Goal: Navigation & Orientation: Find specific page/section

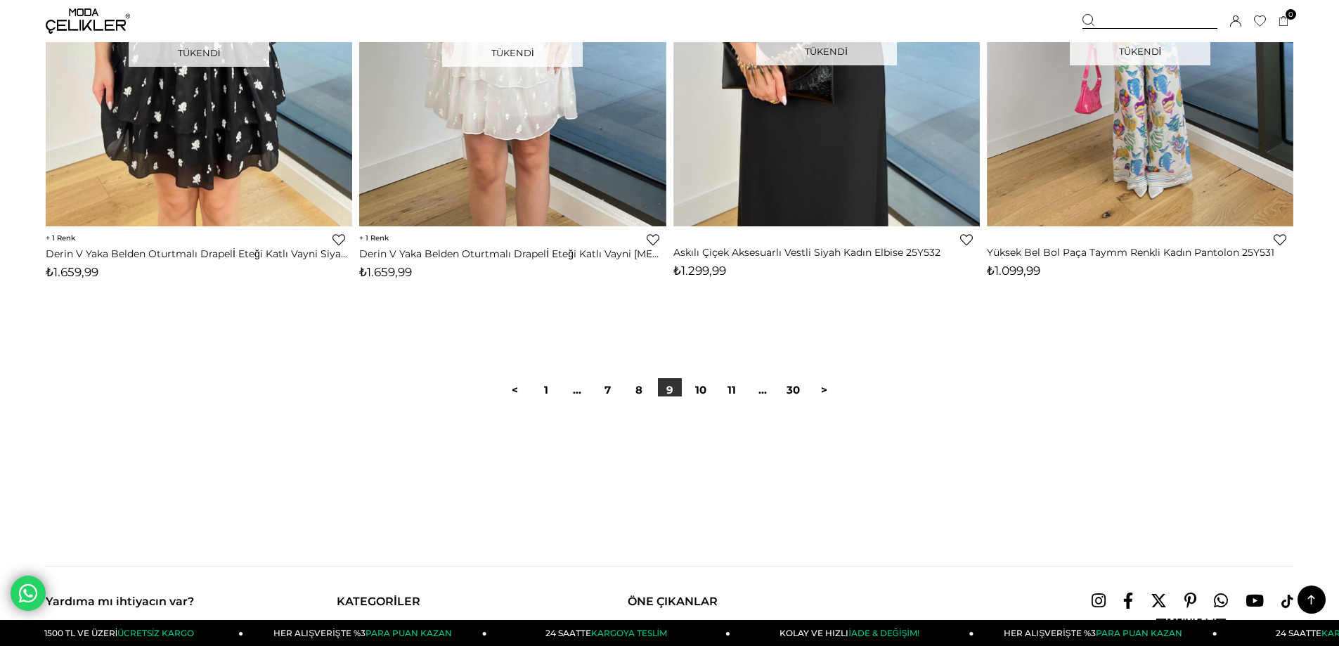
scroll to position [10470, 0]
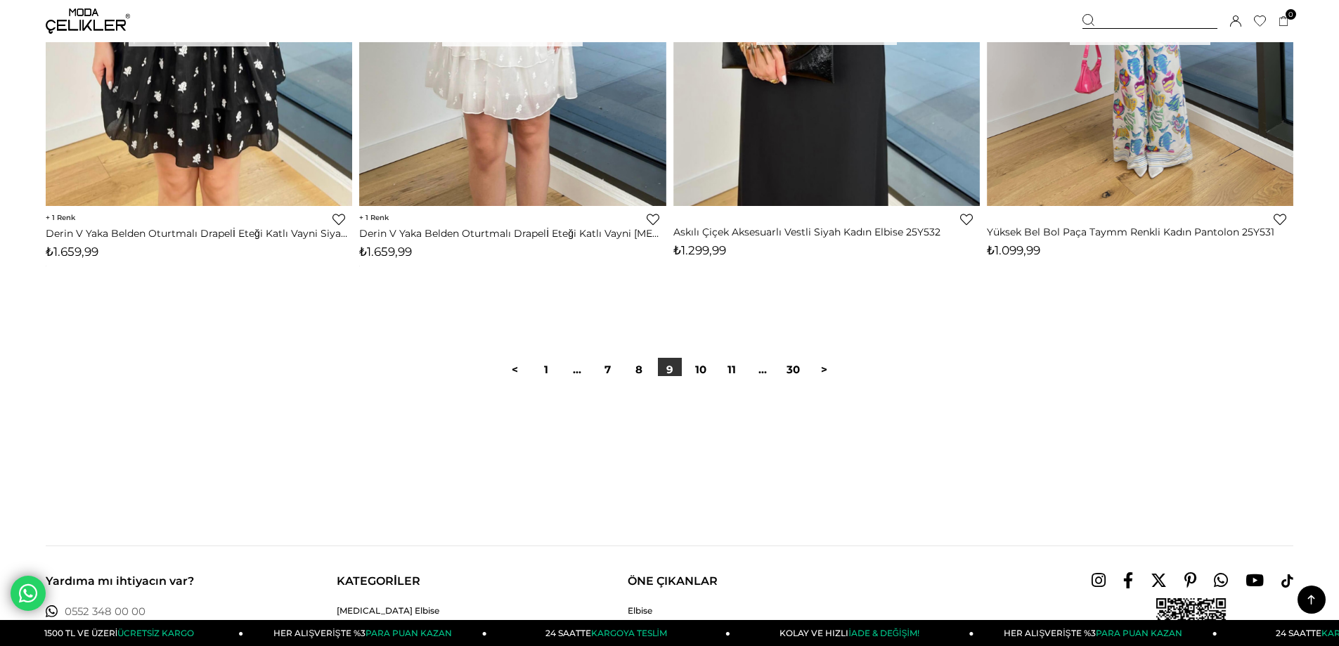
click at [698, 376] on div at bounding box center [669, 421] width 1247 height 90
click at [699, 371] on link "10" at bounding box center [701, 370] width 24 height 24
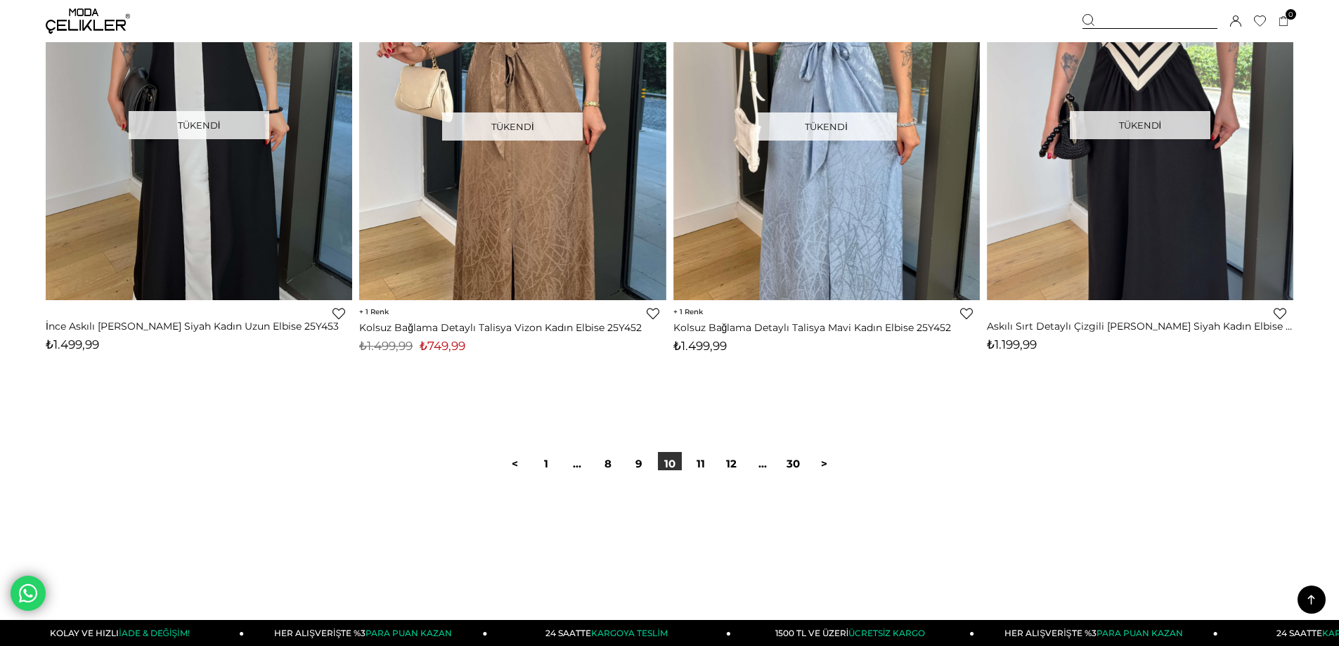
scroll to position [10329, 0]
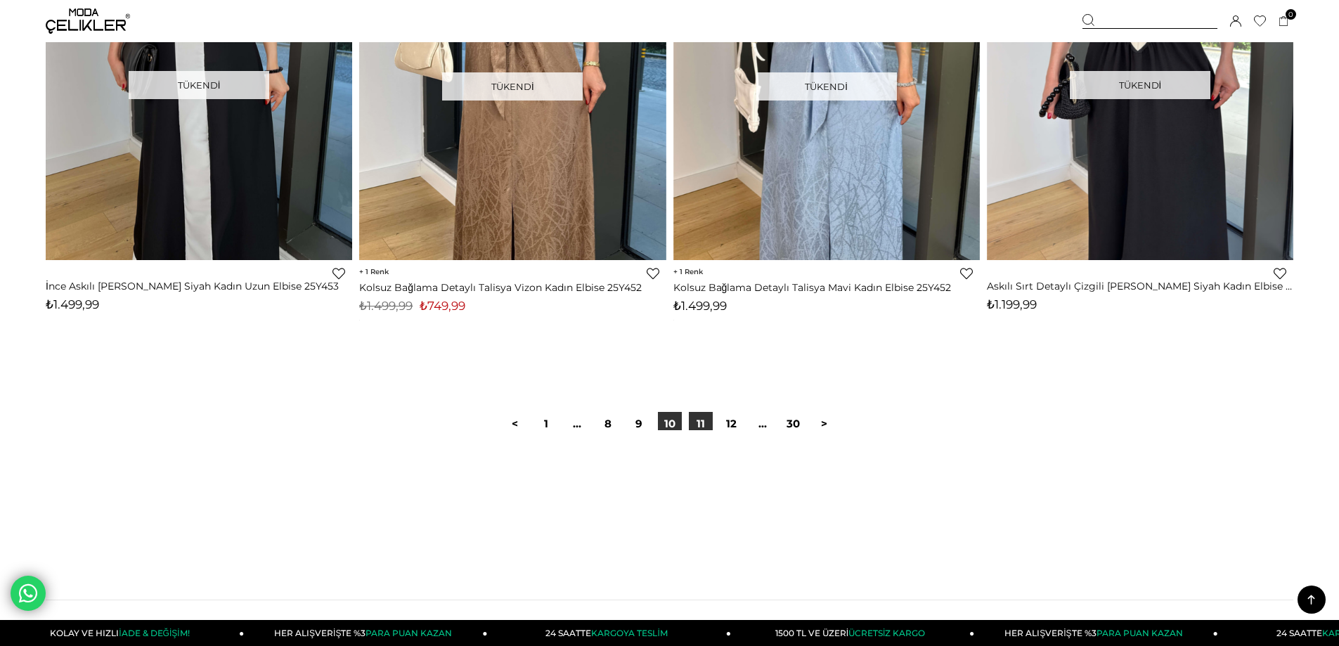
click at [694, 424] on link "11" at bounding box center [701, 424] width 24 height 24
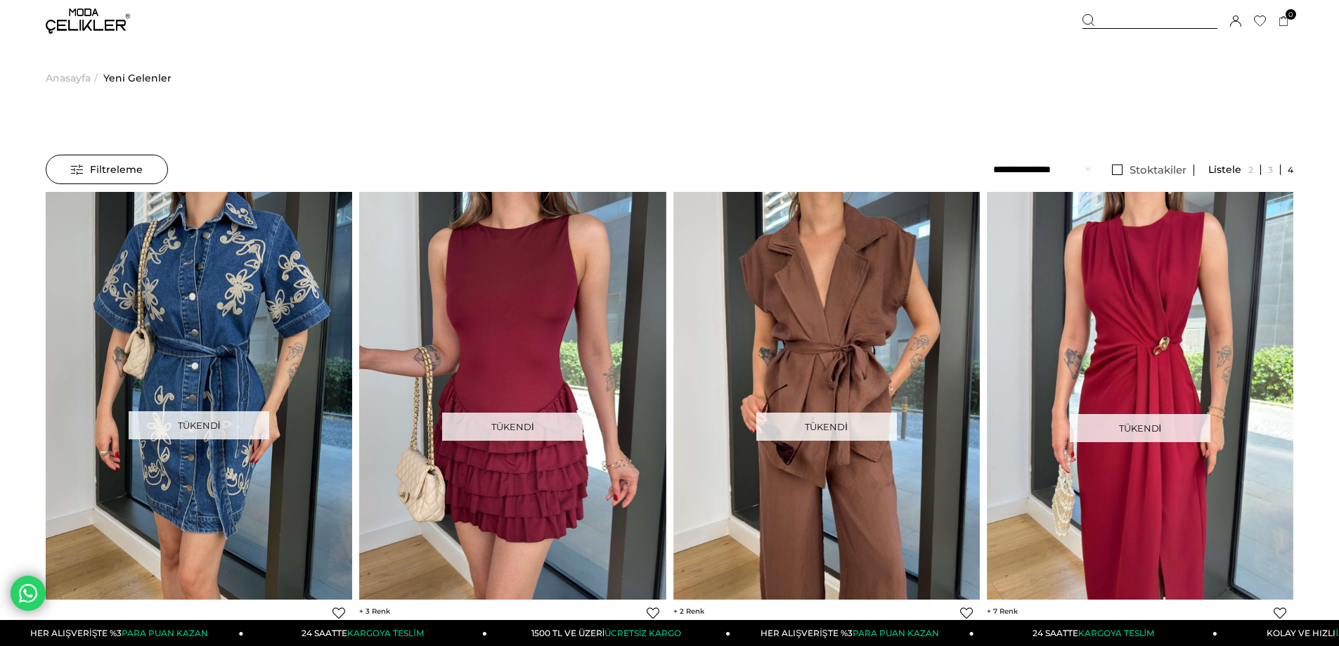
click at [89, 20] on img at bounding box center [88, 20] width 84 height 25
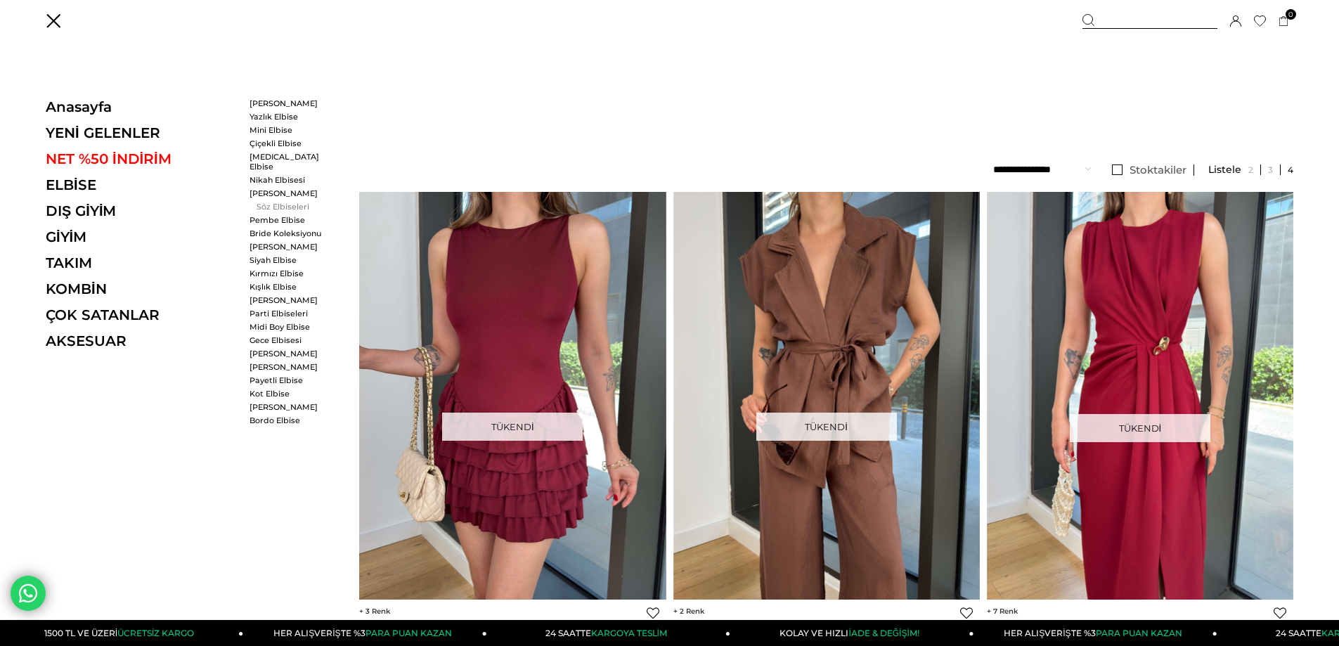
click at [280, 202] on link "Söz Elbiseleri" at bounding box center [289, 207] width 81 height 10
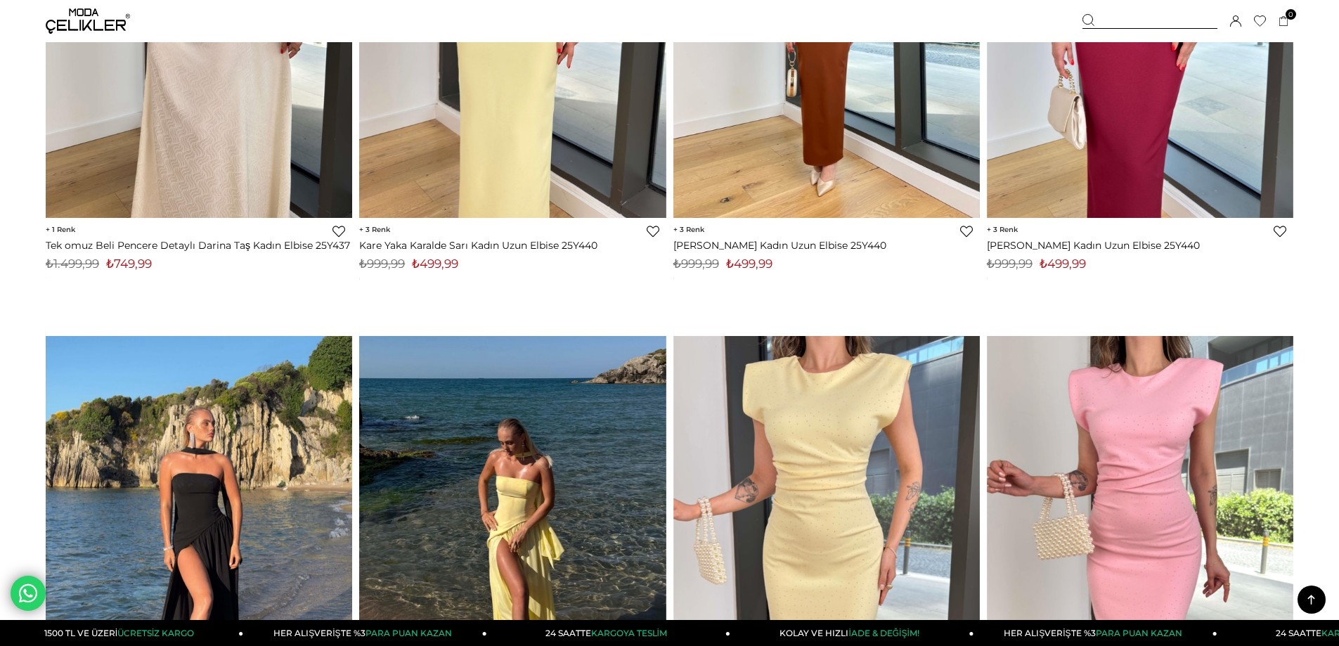
scroll to position [10189, 0]
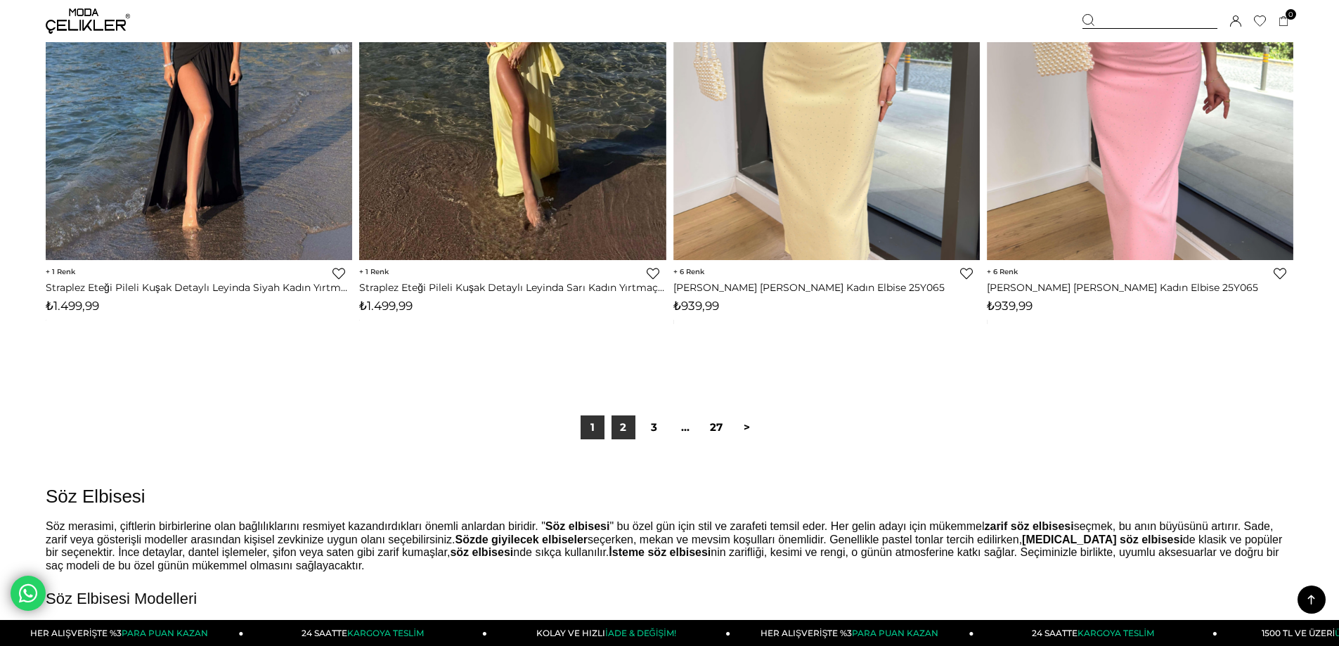
click at [628, 423] on link "2" at bounding box center [623, 427] width 24 height 24
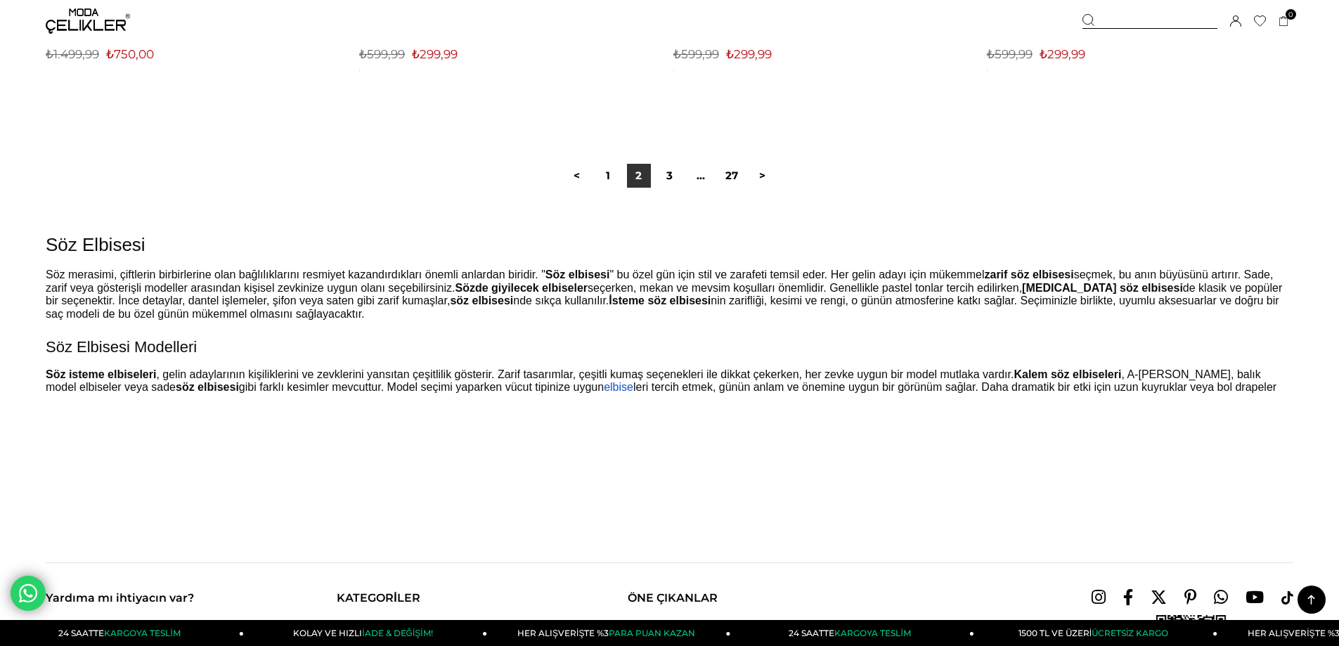
scroll to position [10399, 0]
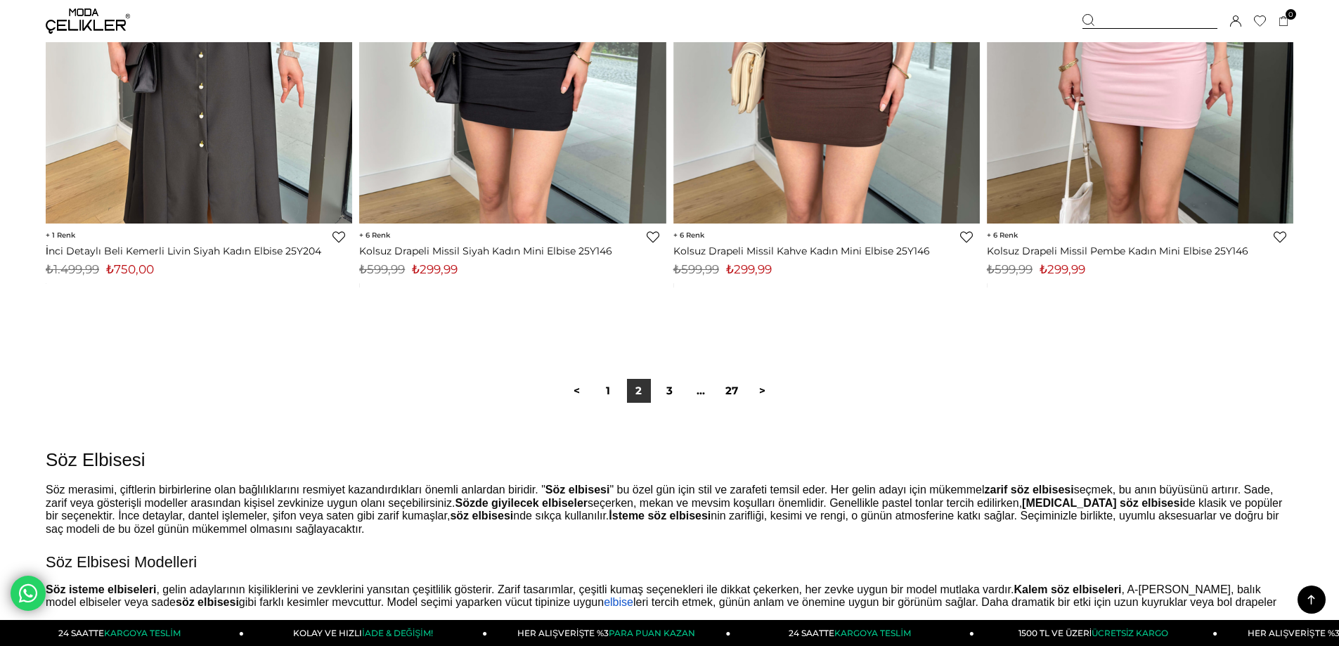
click at [671, 388] on link "3" at bounding box center [670, 391] width 24 height 24
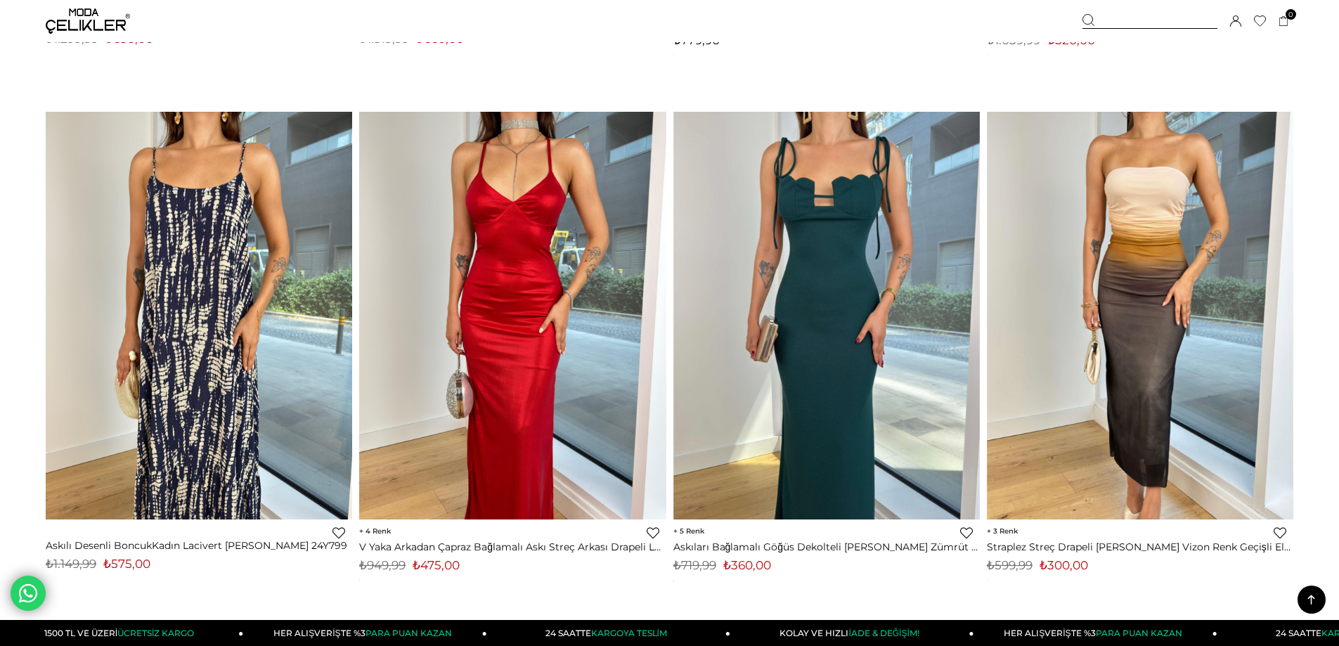
scroll to position [10399, 0]
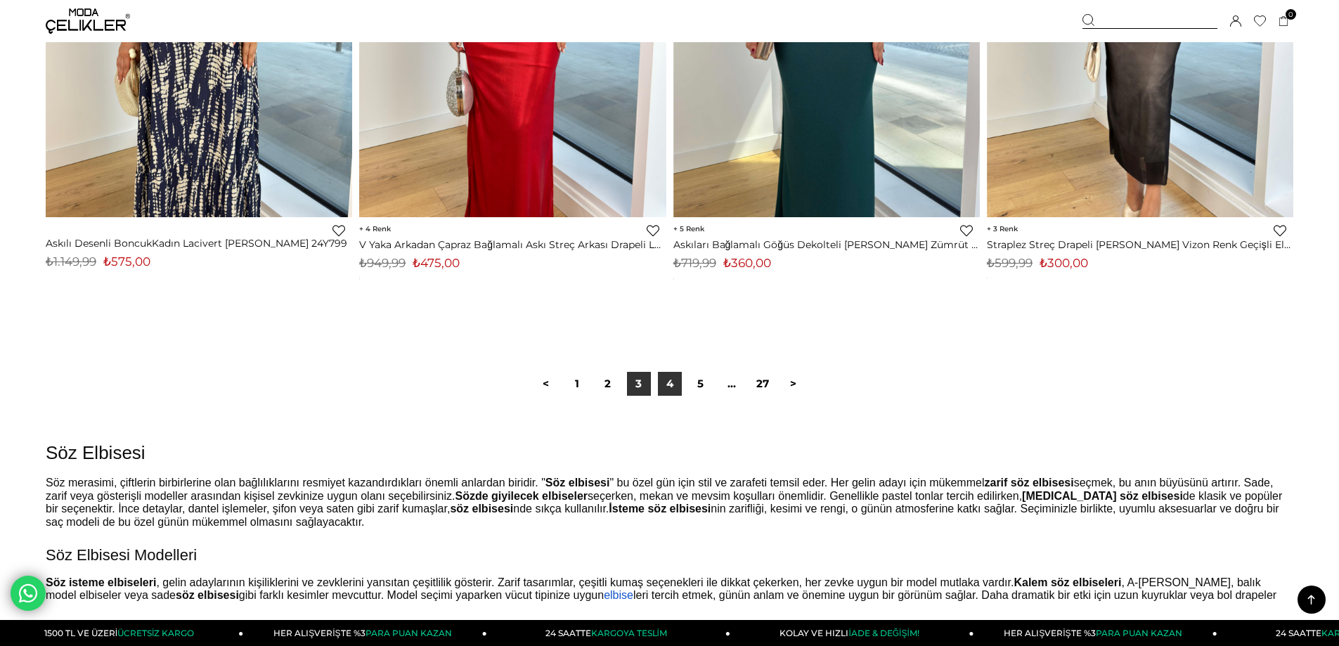
click at [662, 385] on link "4" at bounding box center [670, 384] width 24 height 24
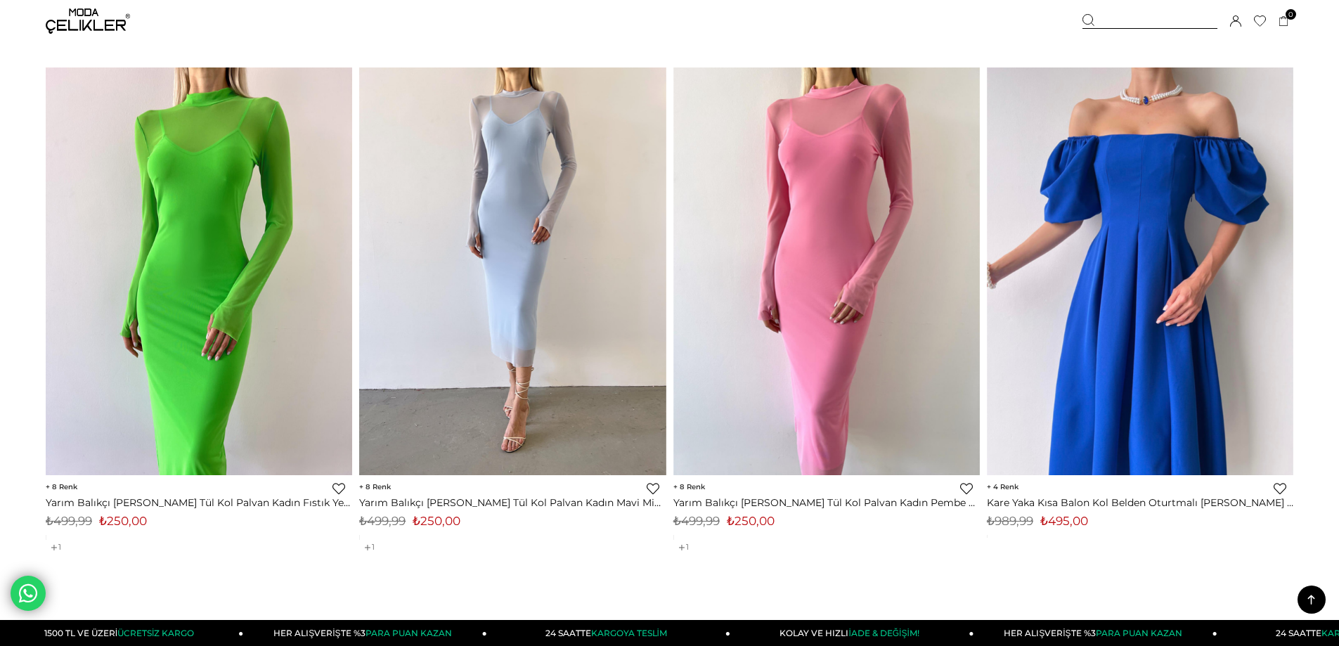
scroll to position [10329, 0]
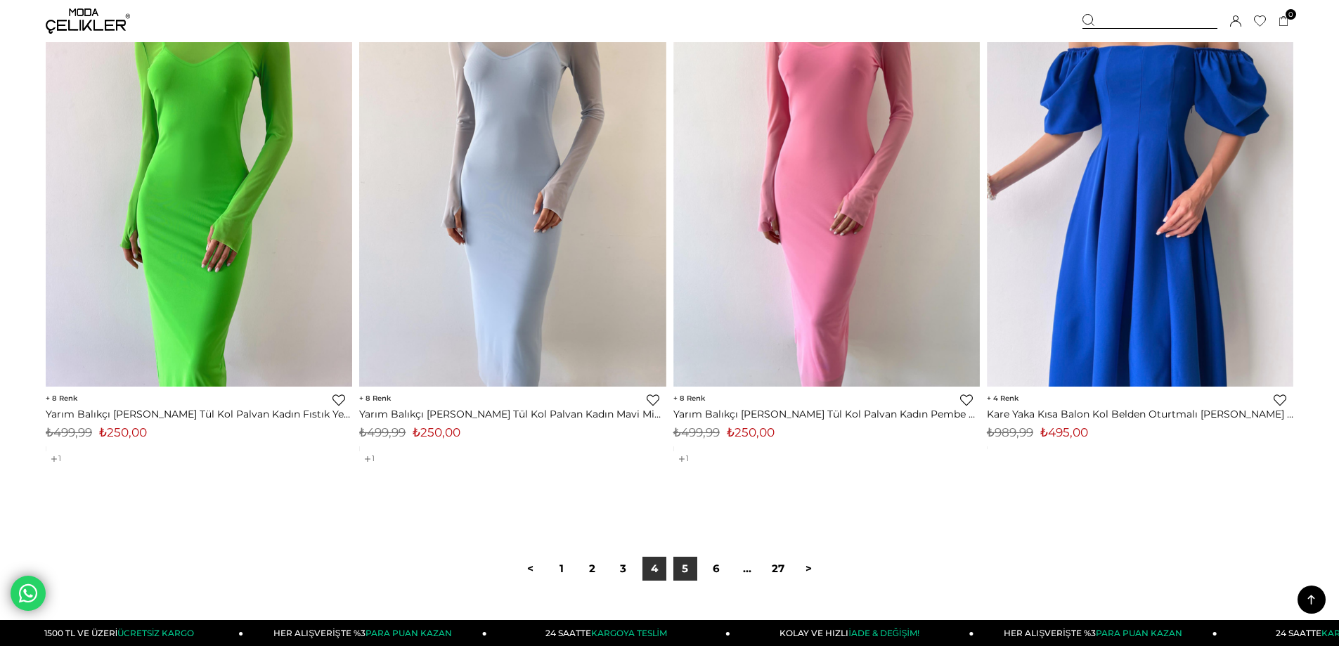
click at [680, 571] on link "5" at bounding box center [685, 569] width 24 height 24
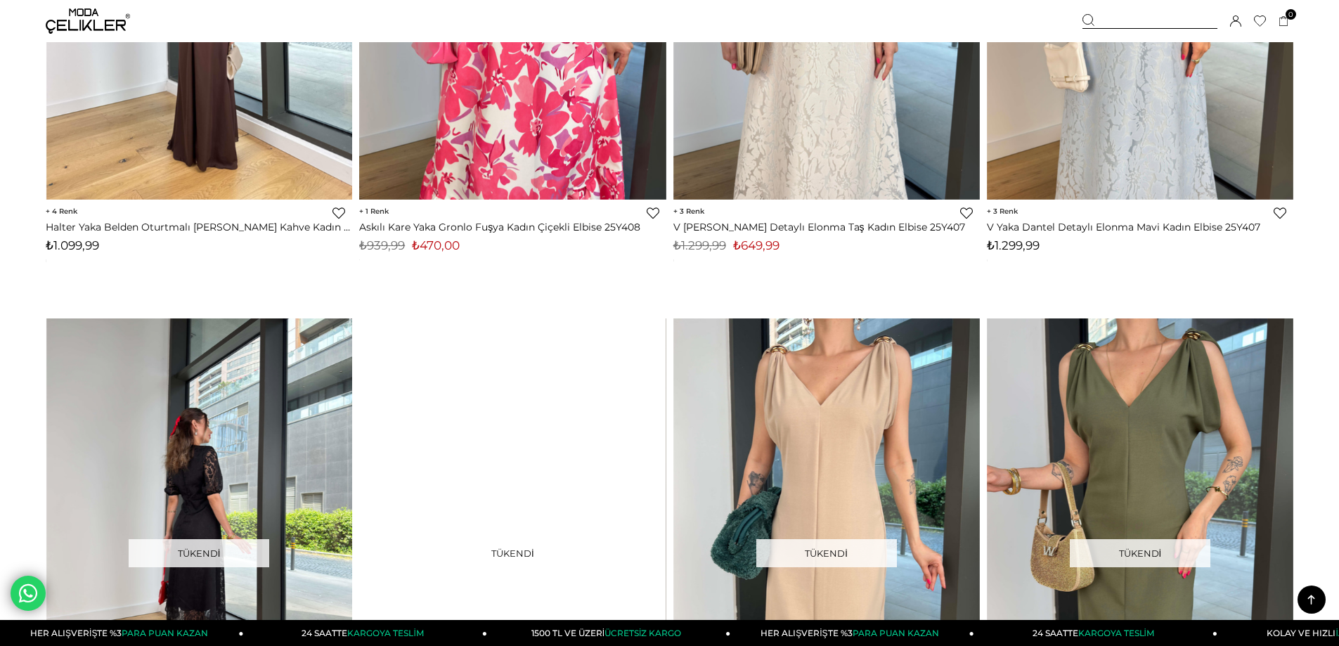
scroll to position [8854, 0]
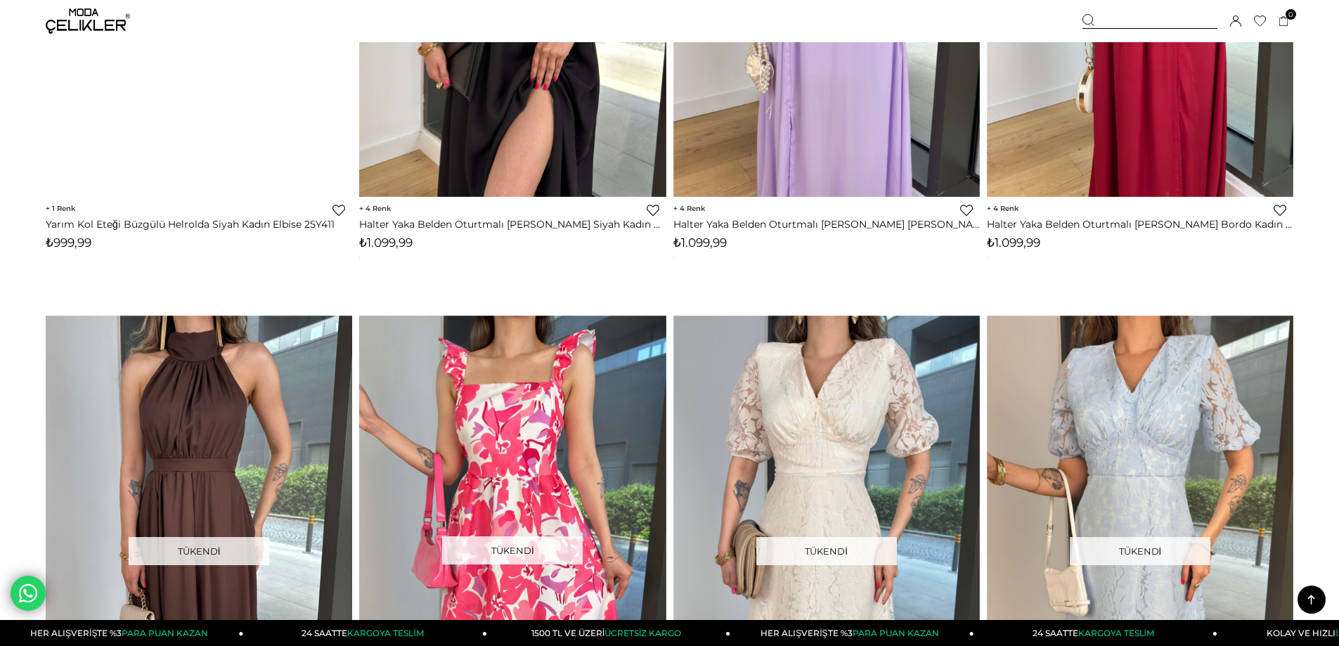
click at [114, 32] on img at bounding box center [88, 20] width 84 height 25
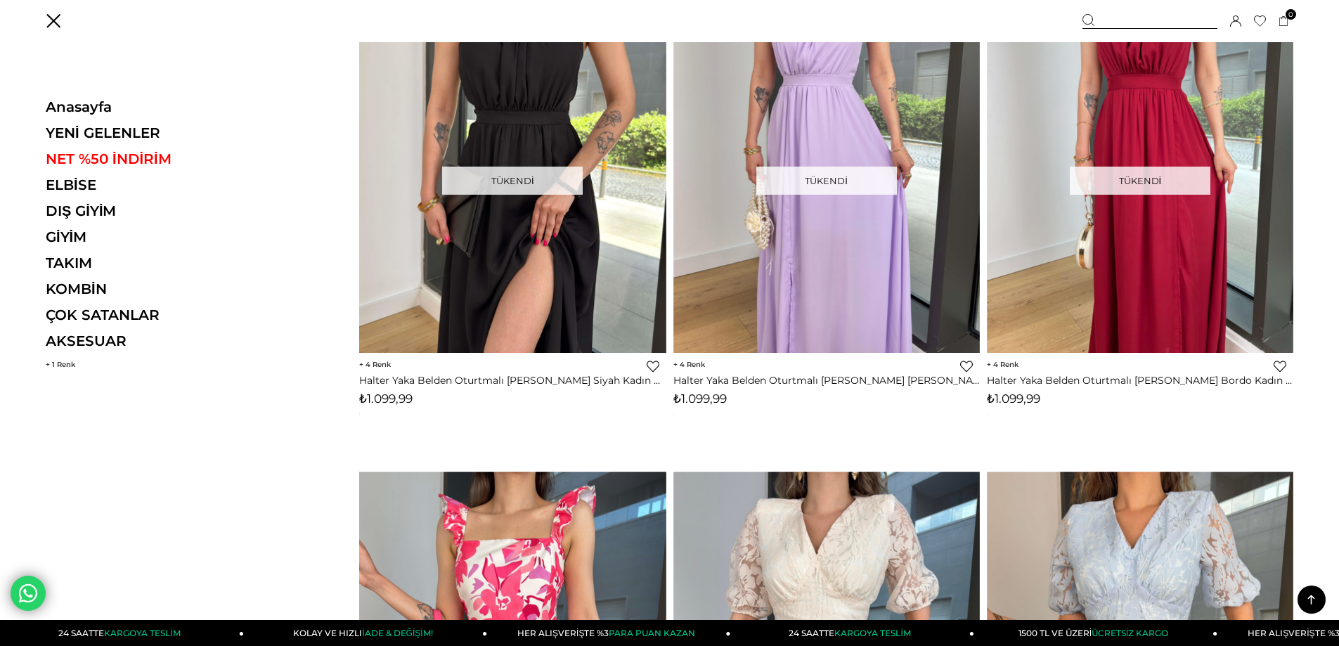
scroll to position [8502, 0]
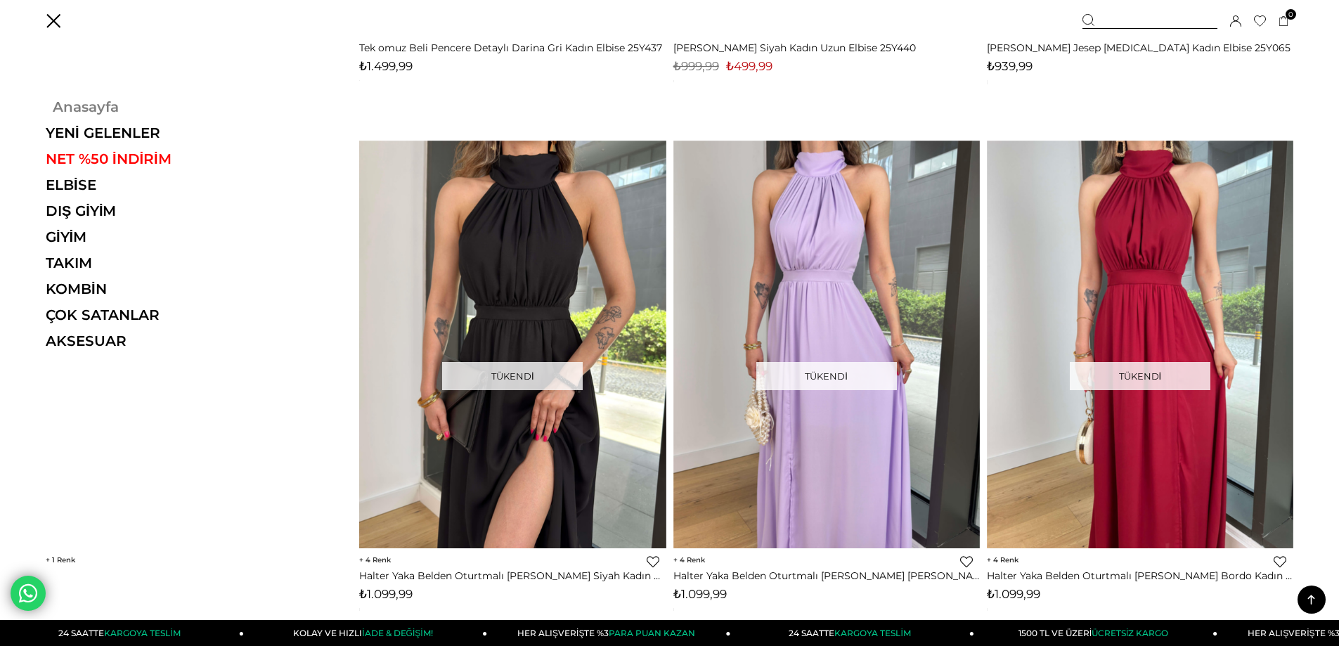
click at [91, 104] on link "Anasayfa" at bounding box center [142, 106] width 193 height 17
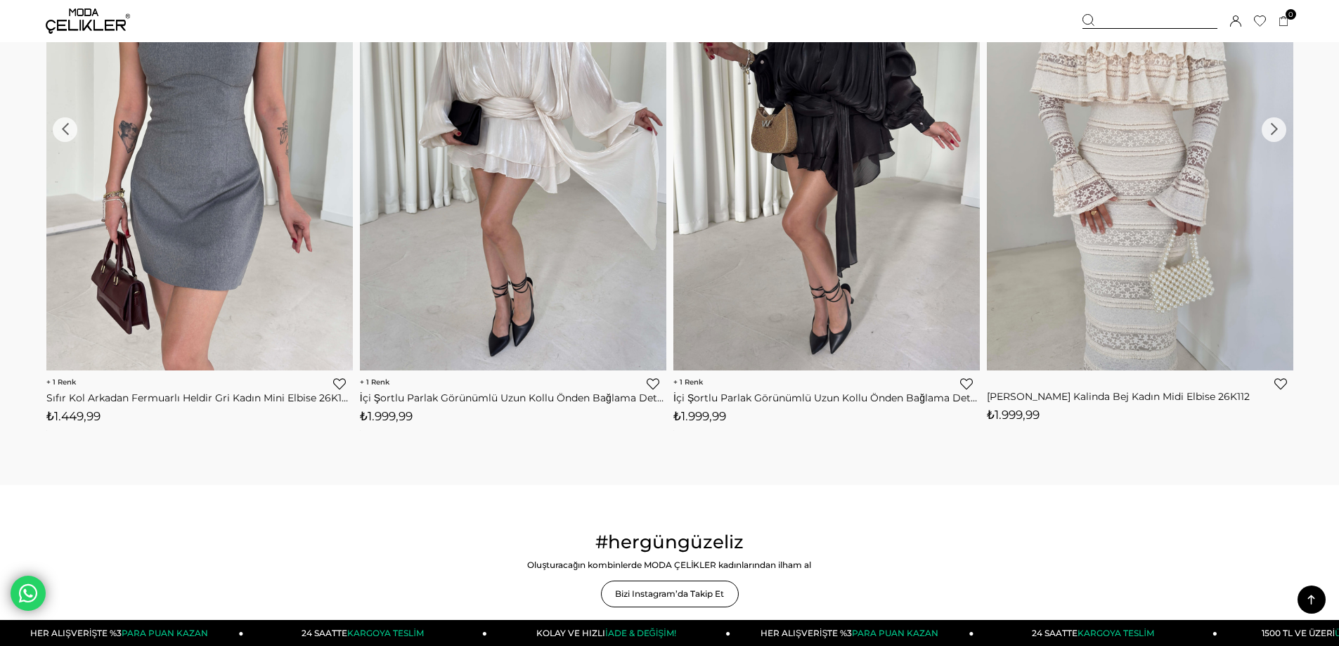
scroll to position [1897, 0]
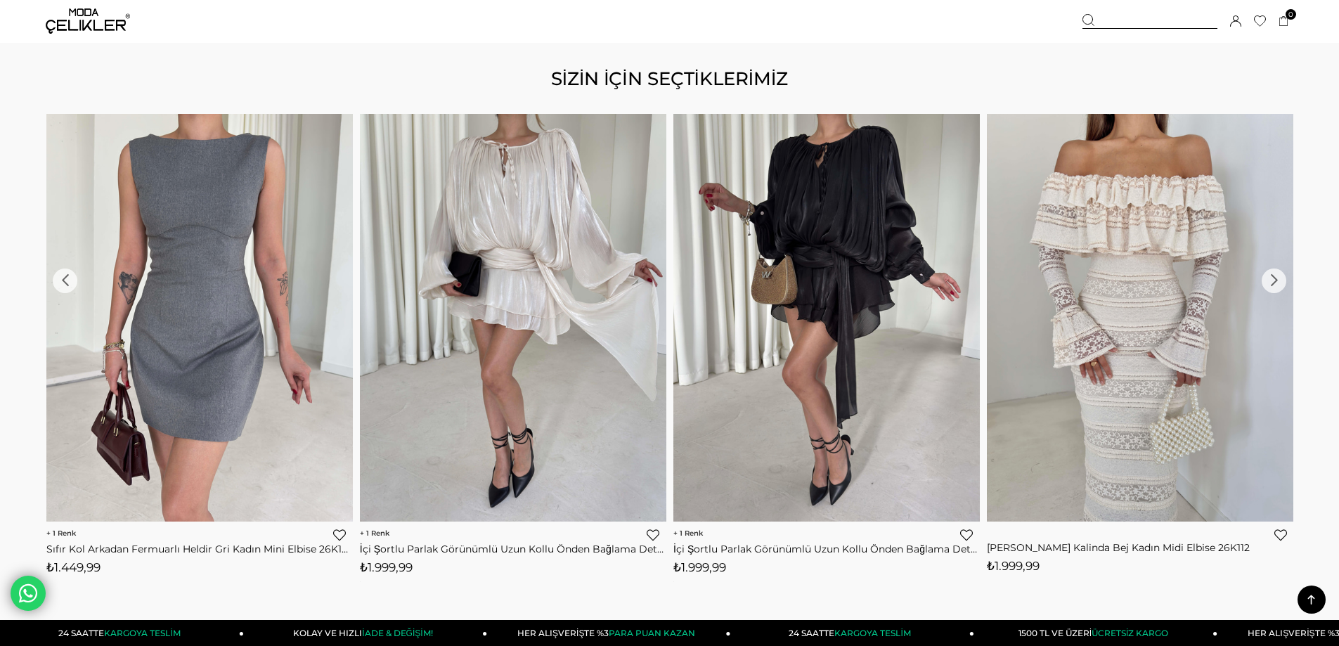
click at [1275, 274] on div "›" at bounding box center [1273, 280] width 25 height 25
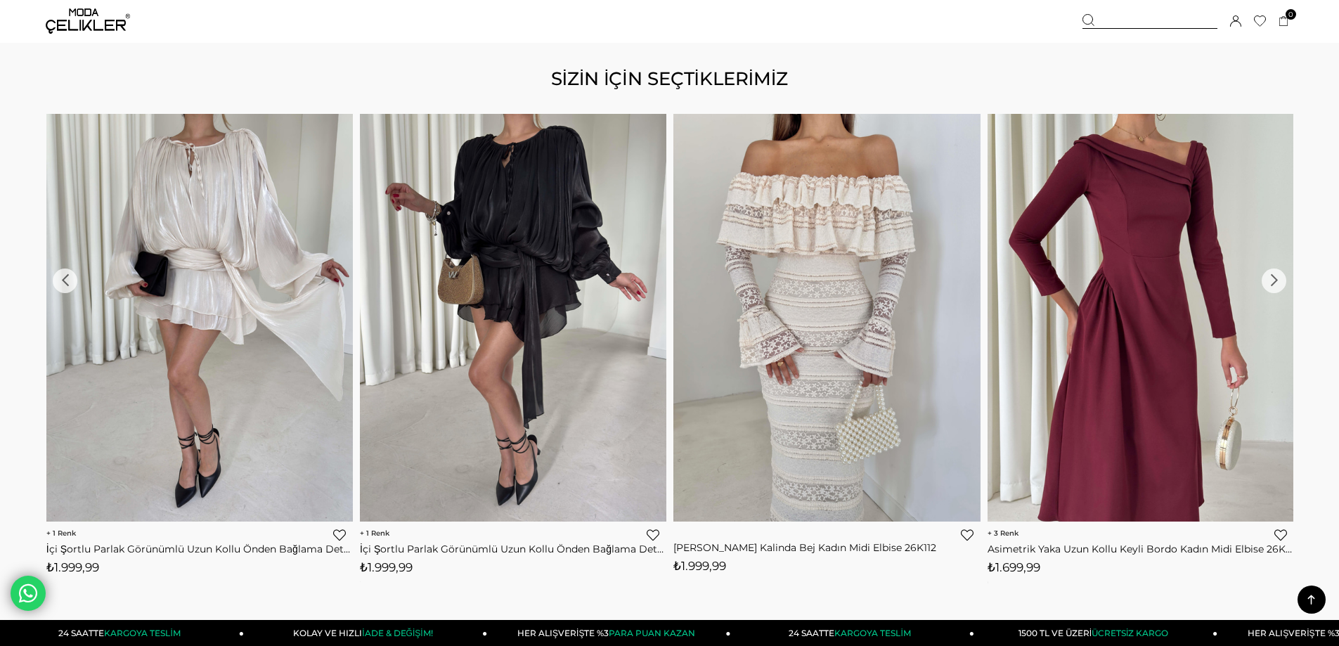
click at [1275, 274] on div "›" at bounding box center [1273, 280] width 25 height 25
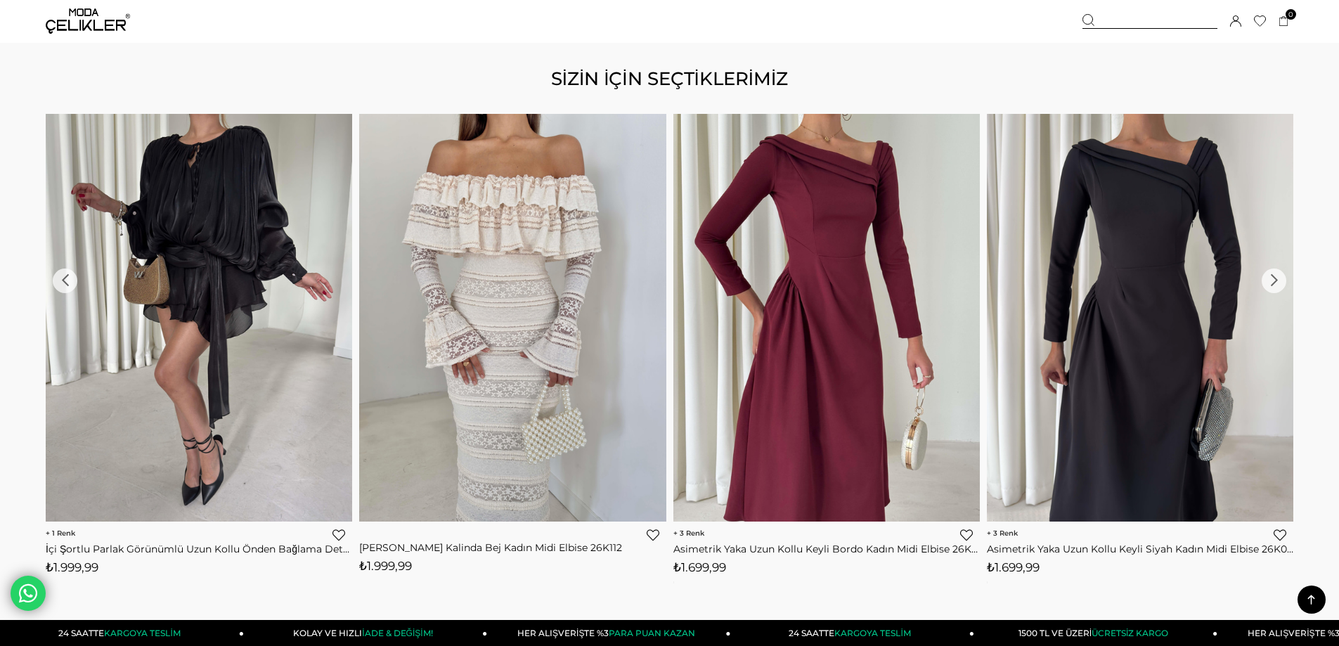
click at [1275, 274] on div "›" at bounding box center [1273, 280] width 25 height 25
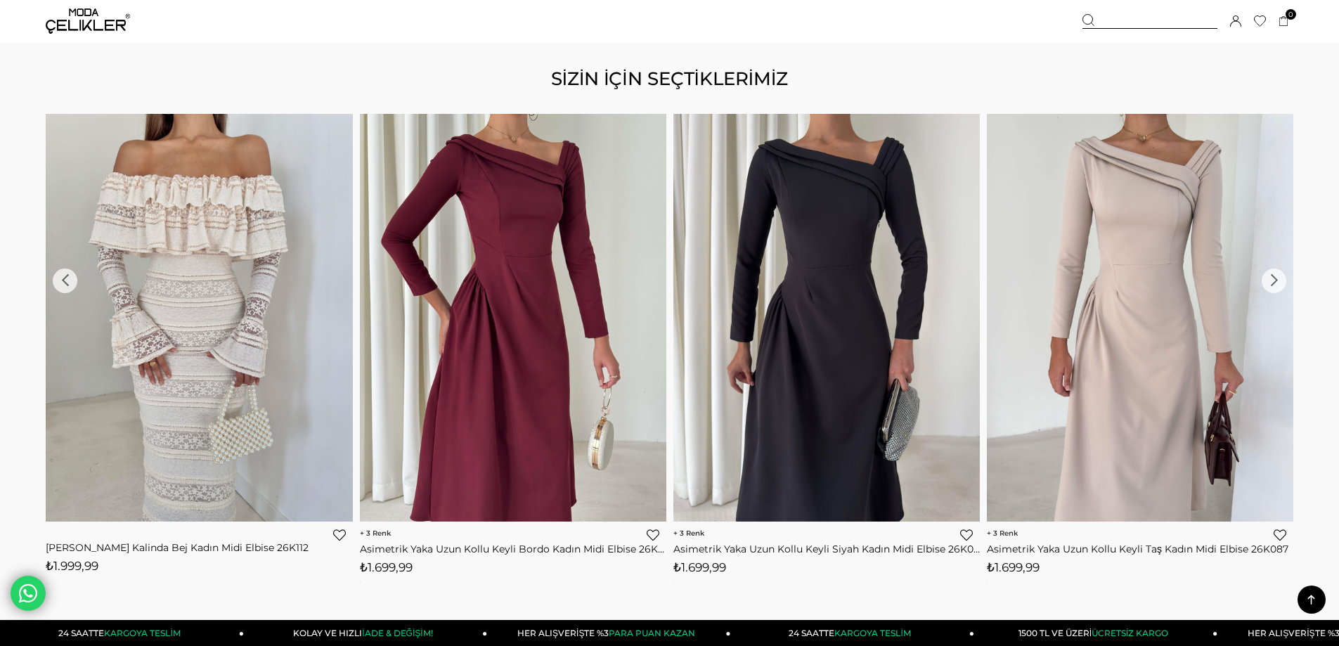
click at [1275, 274] on div "›" at bounding box center [1273, 280] width 25 height 25
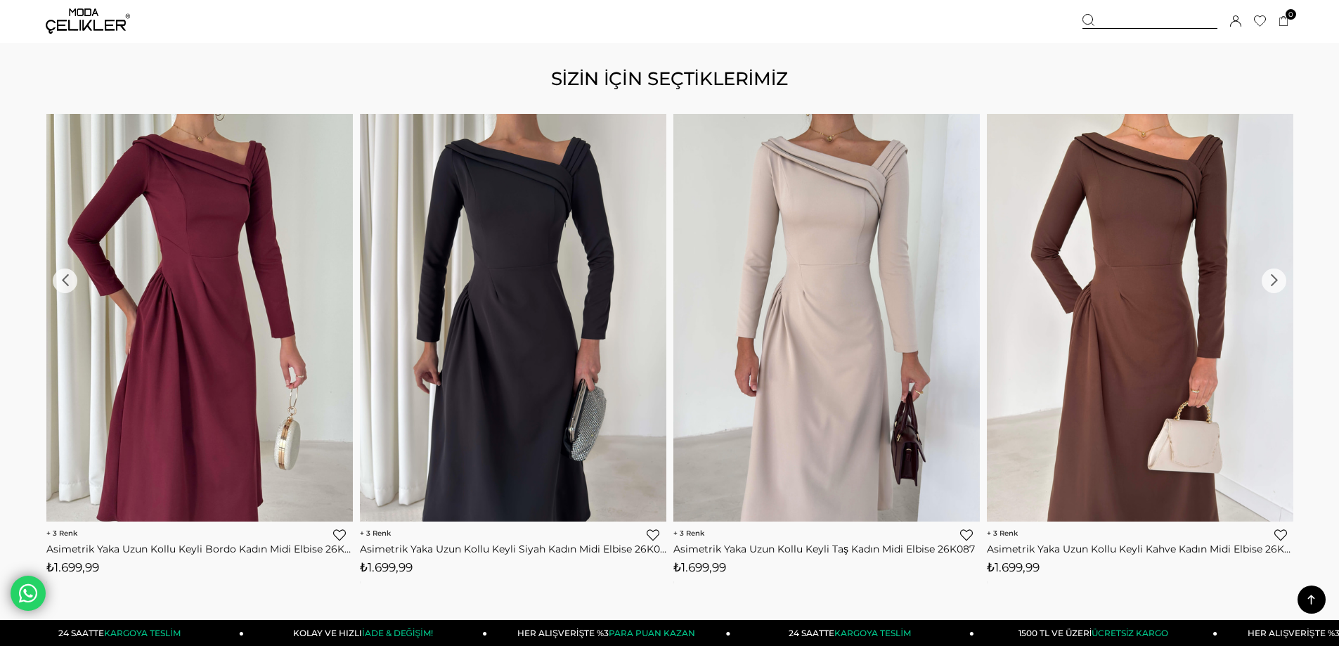
click at [1275, 274] on div "›" at bounding box center [1273, 280] width 25 height 25
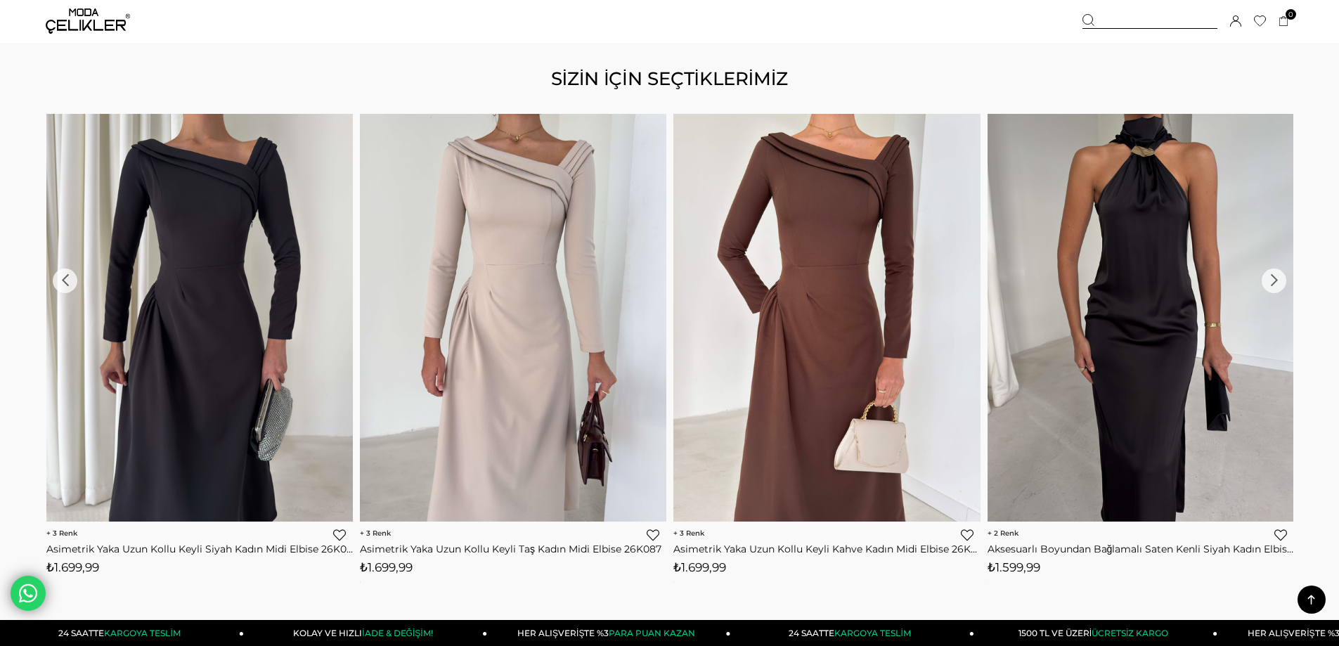
click at [1275, 274] on div "›" at bounding box center [1273, 280] width 25 height 25
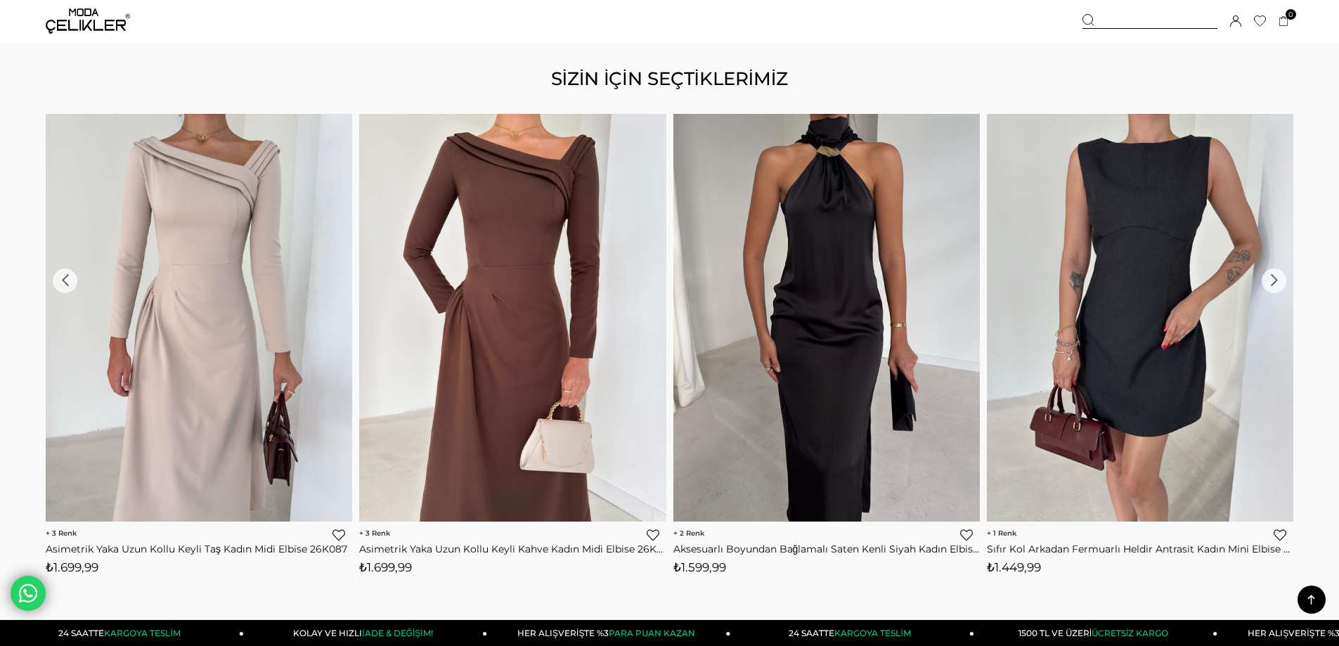
click at [1275, 274] on div "›" at bounding box center [1273, 280] width 25 height 25
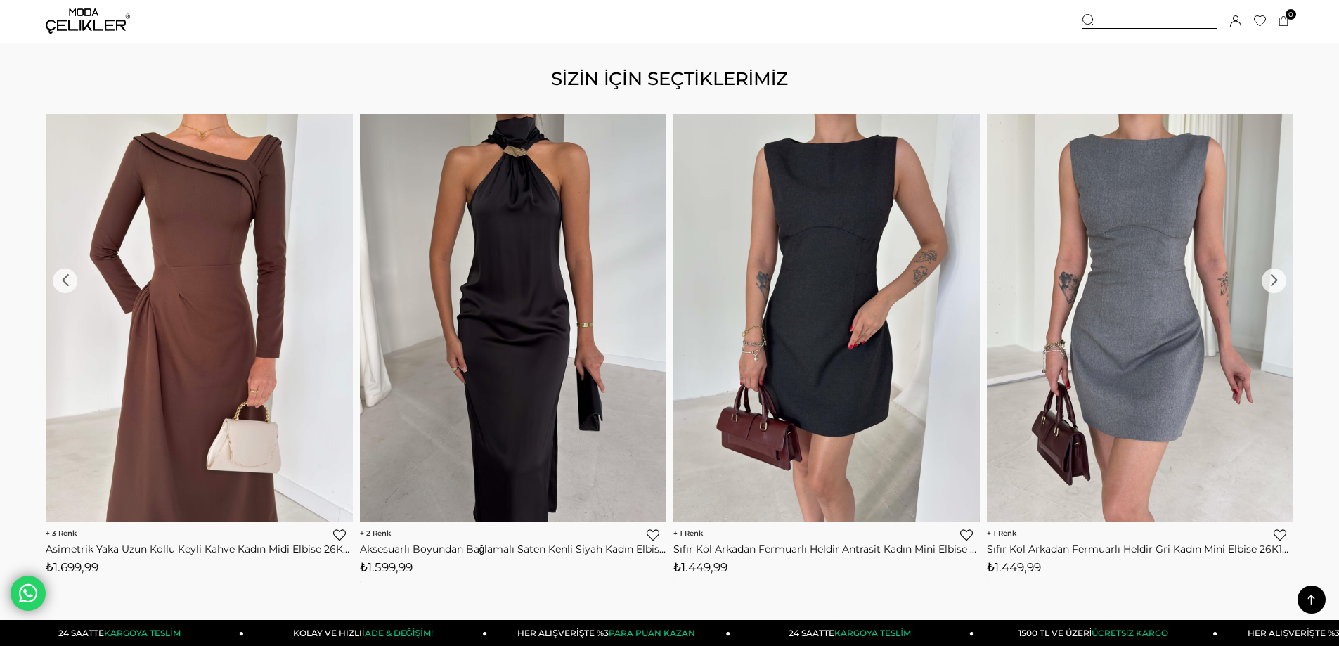
click at [1275, 274] on div "›" at bounding box center [1273, 280] width 25 height 25
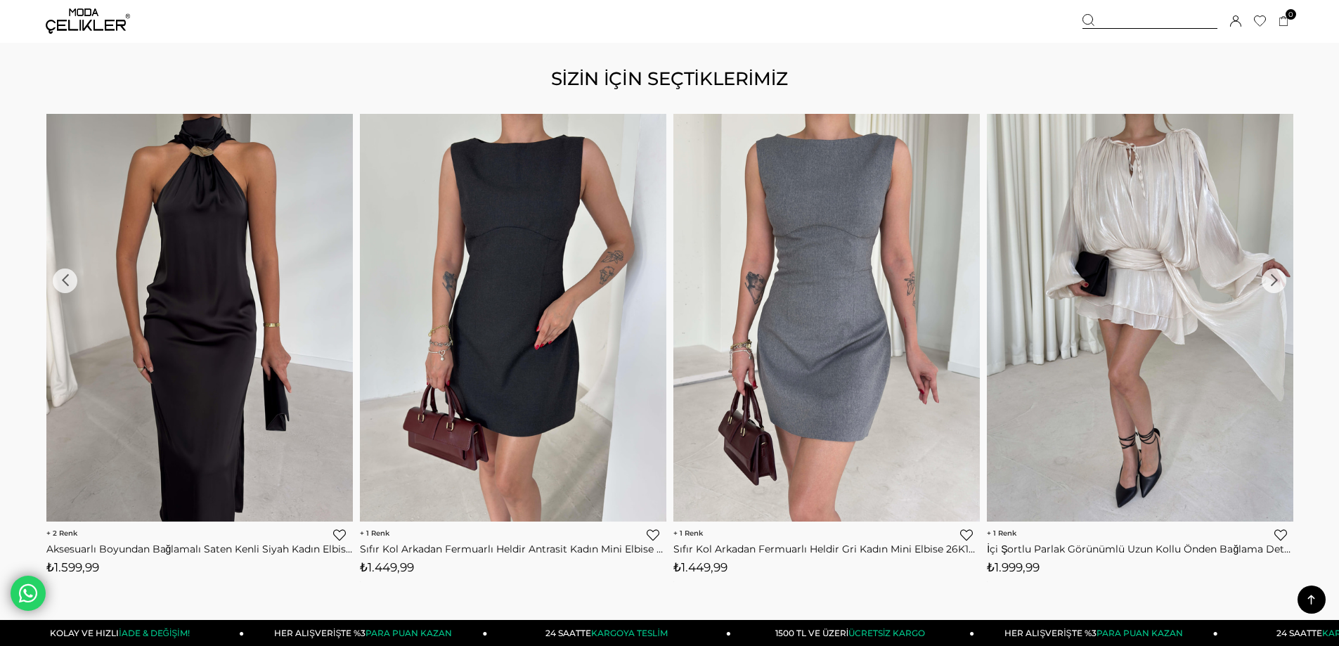
click at [1275, 274] on div "›" at bounding box center [1273, 280] width 25 height 25
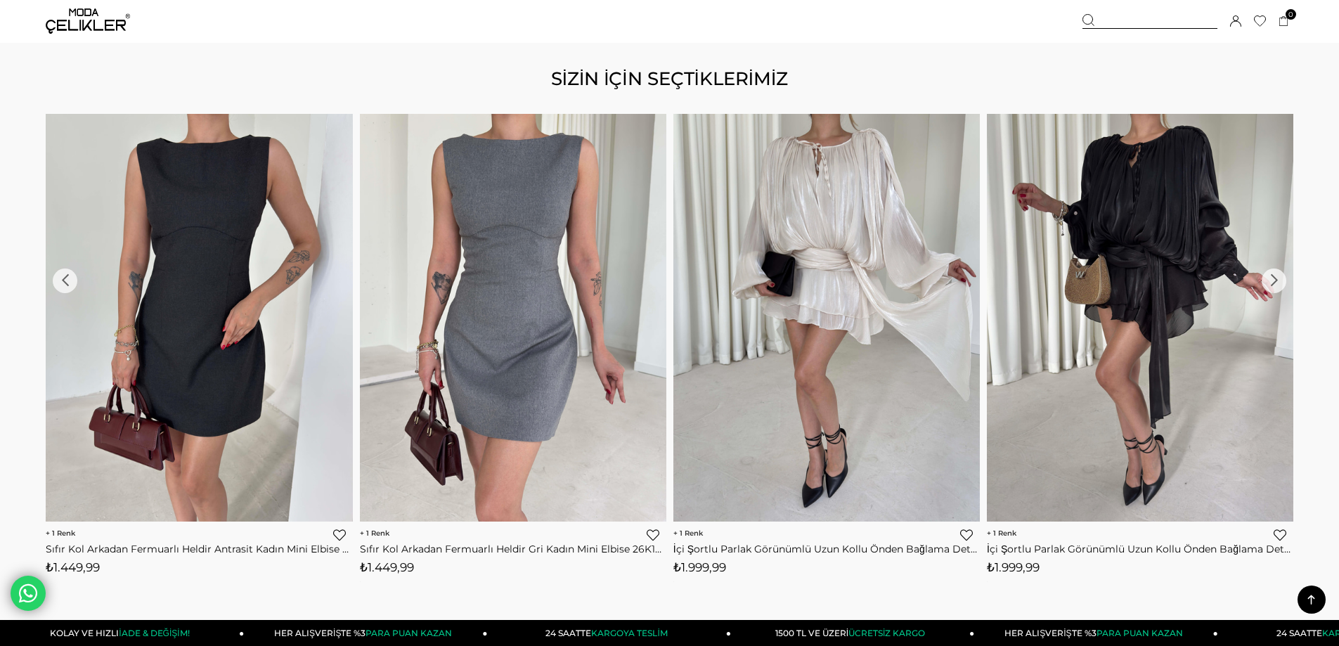
click at [1275, 274] on div "›" at bounding box center [1273, 280] width 25 height 25
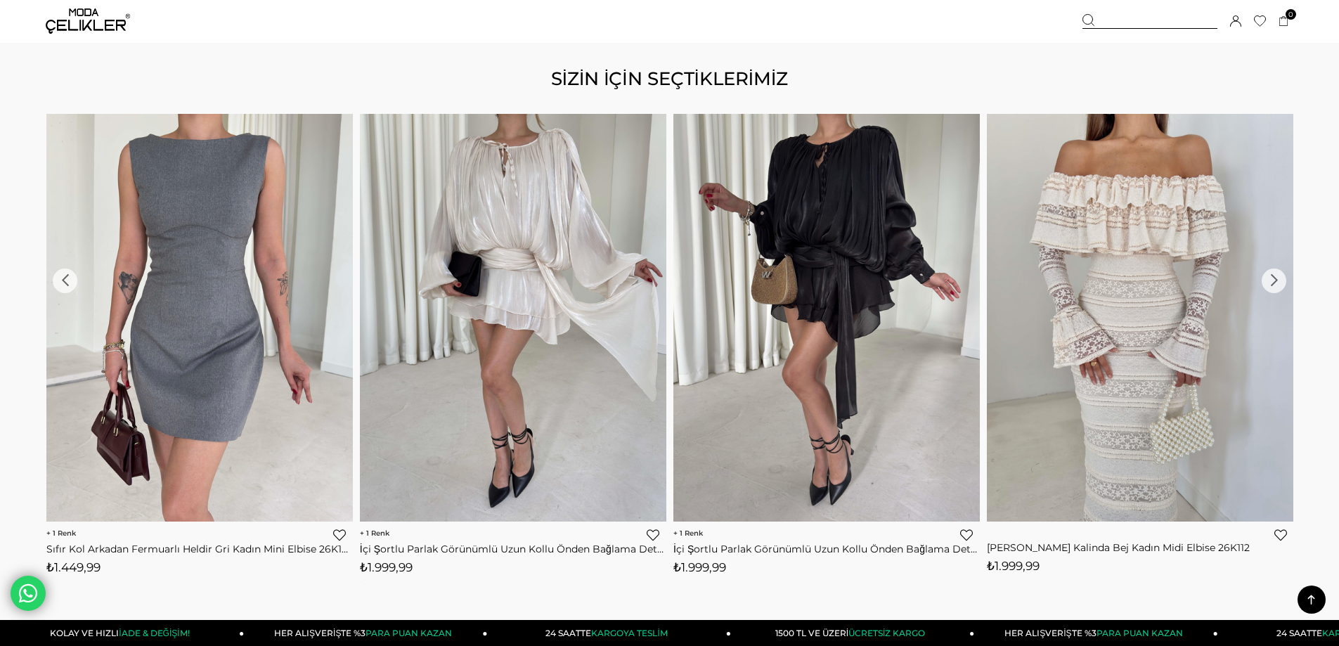
click at [1275, 274] on div "›" at bounding box center [1273, 280] width 25 height 25
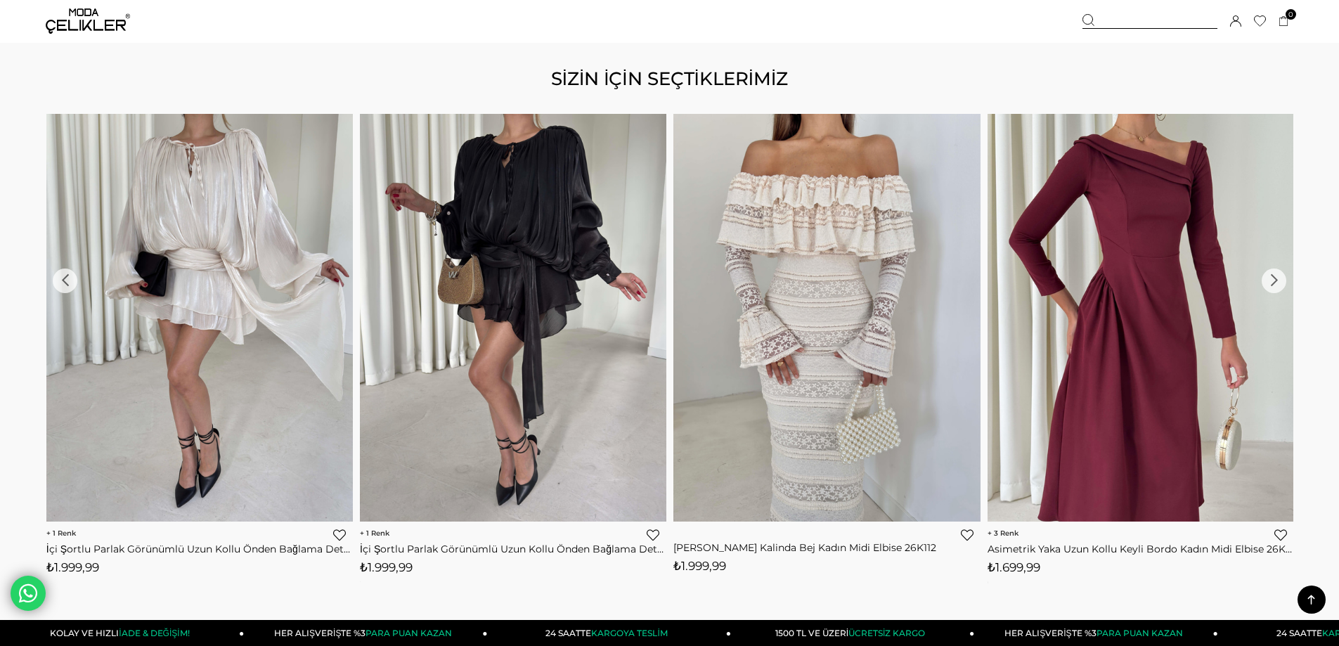
click at [1275, 274] on div "›" at bounding box center [1273, 280] width 25 height 25
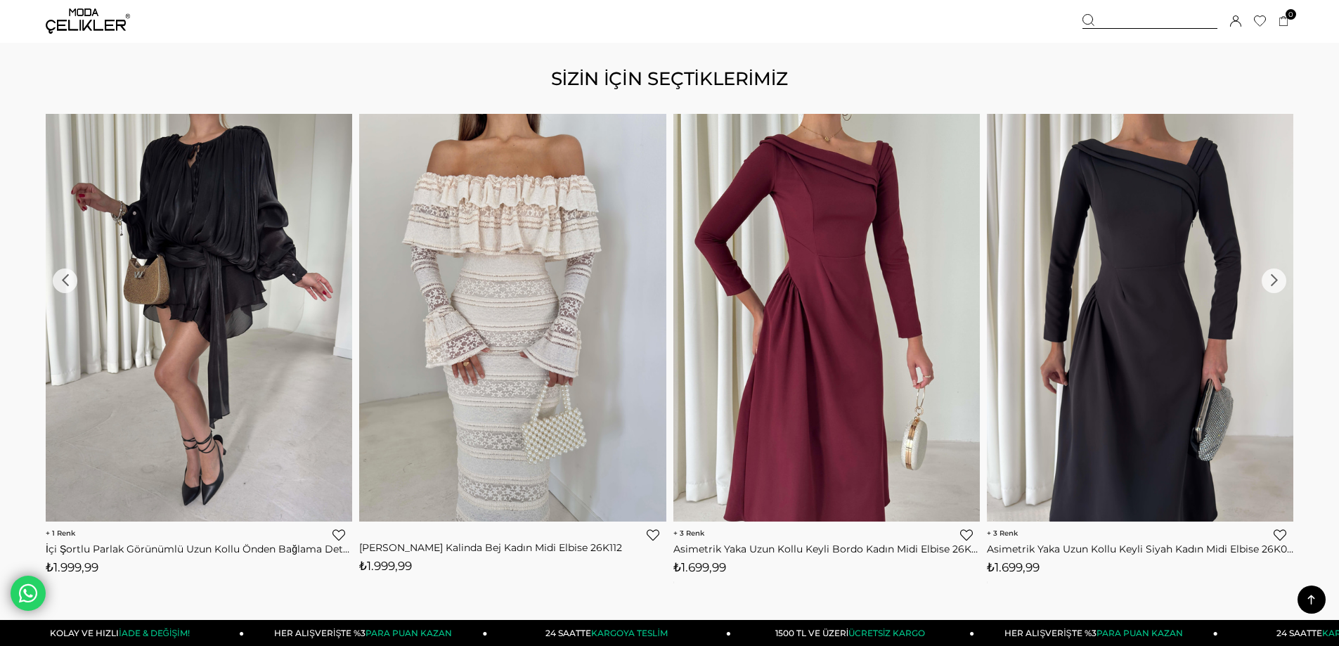
click at [1275, 274] on div "›" at bounding box center [1273, 280] width 25 height 25
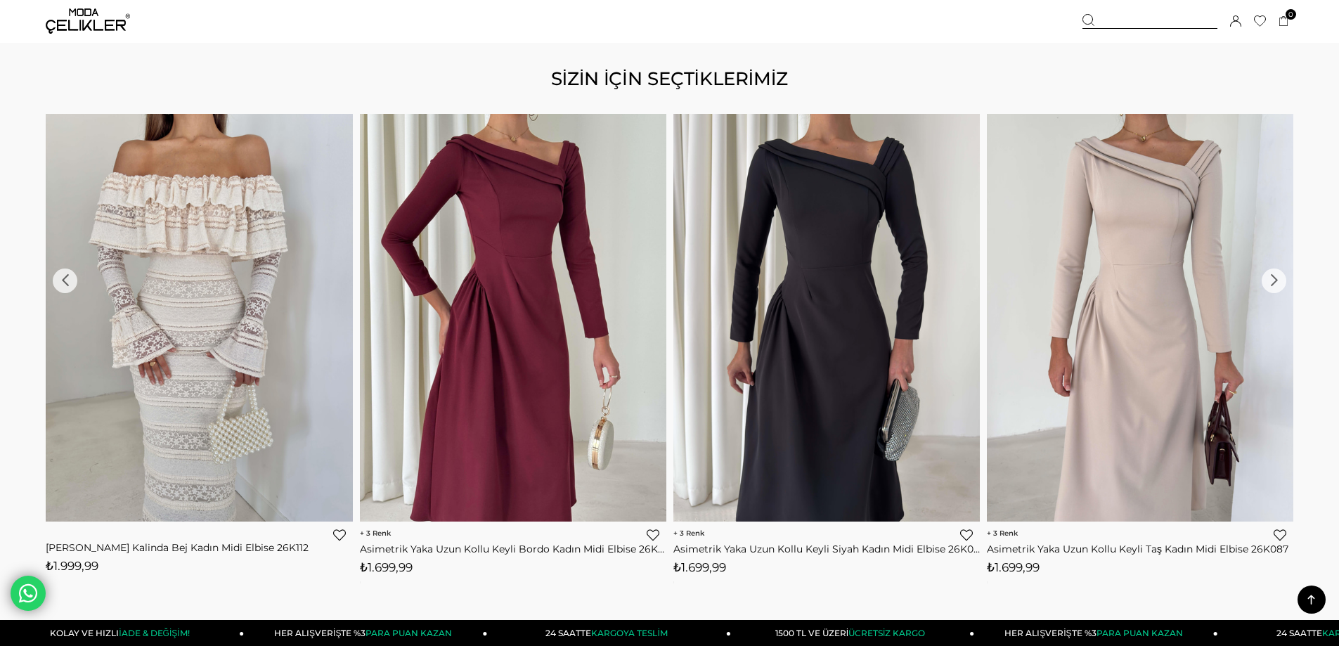
click at [1275, 274] on div "›" at bounding box center [1273, 280] width 25 height 25
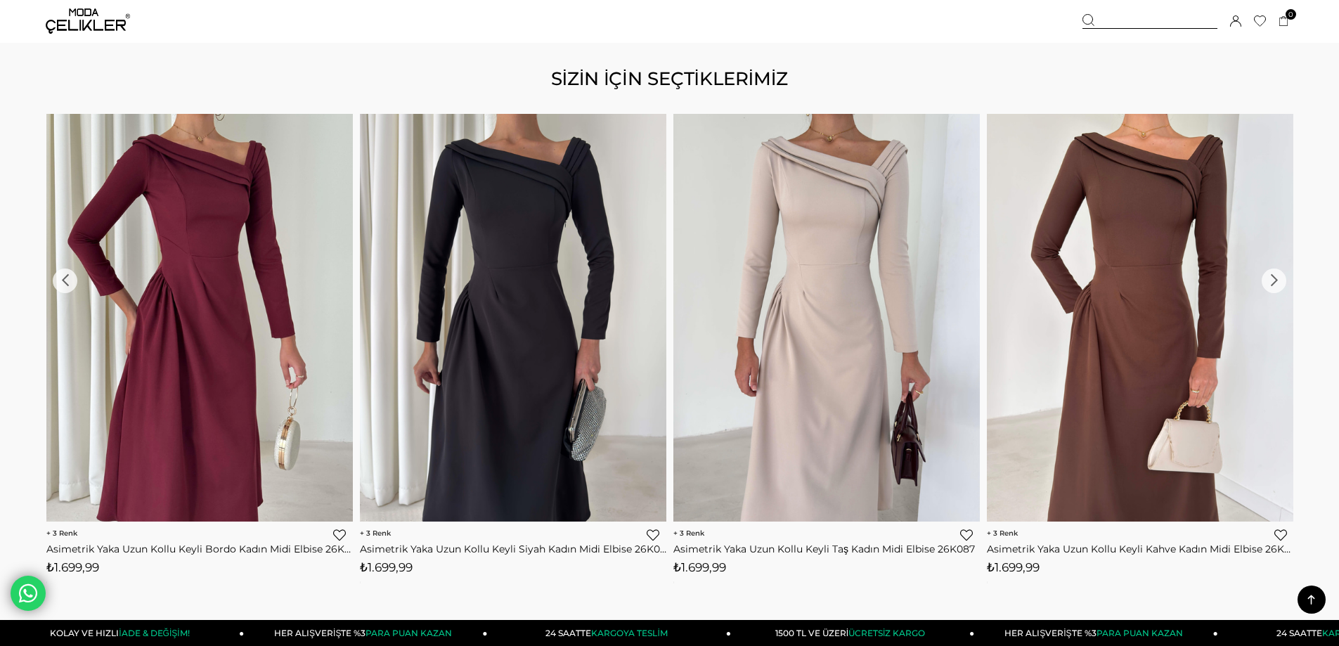
click at [1275, 274] on div "›" at bounding box center [1273, 280] width 25 height 25
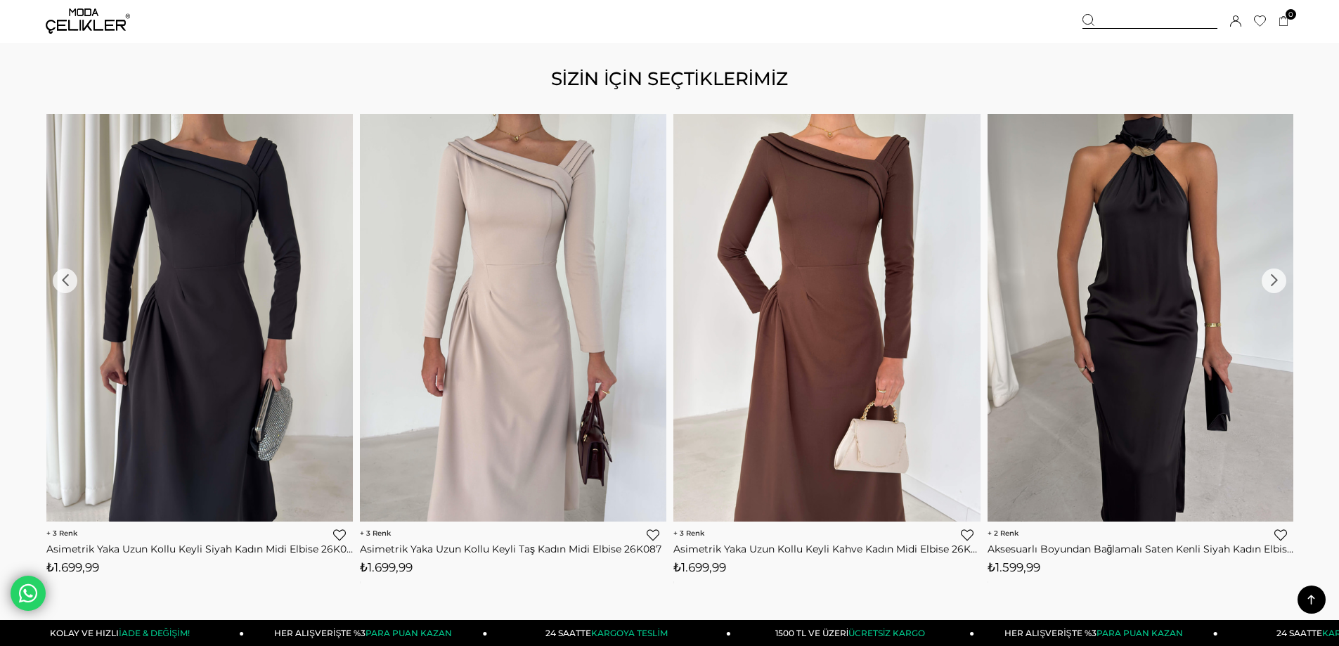
click at [1275, 274] on div "›" at bounding box center [1273, 280] width 25 height 25
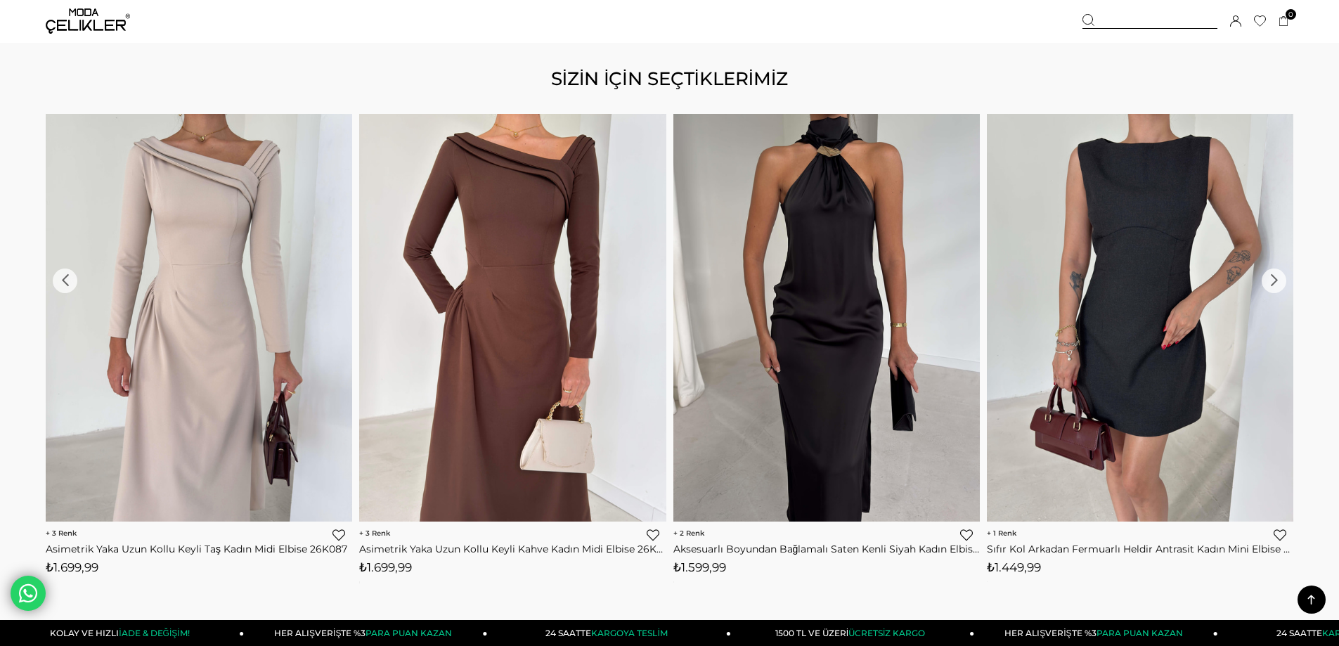
click at [1275, 274] on div "›" at bounding box center [1273, 280] width 25 height 25
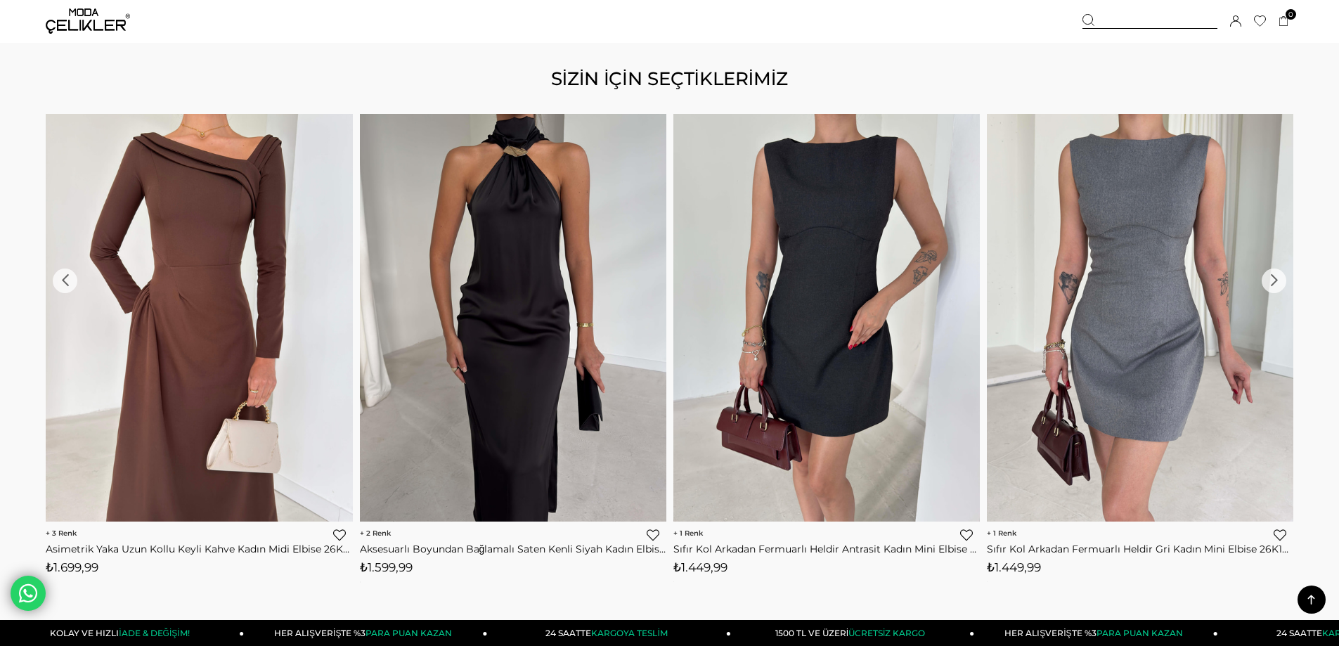
click at [1275, 274] on div "›" at bounding box center [1273, 280] width 25 height 25
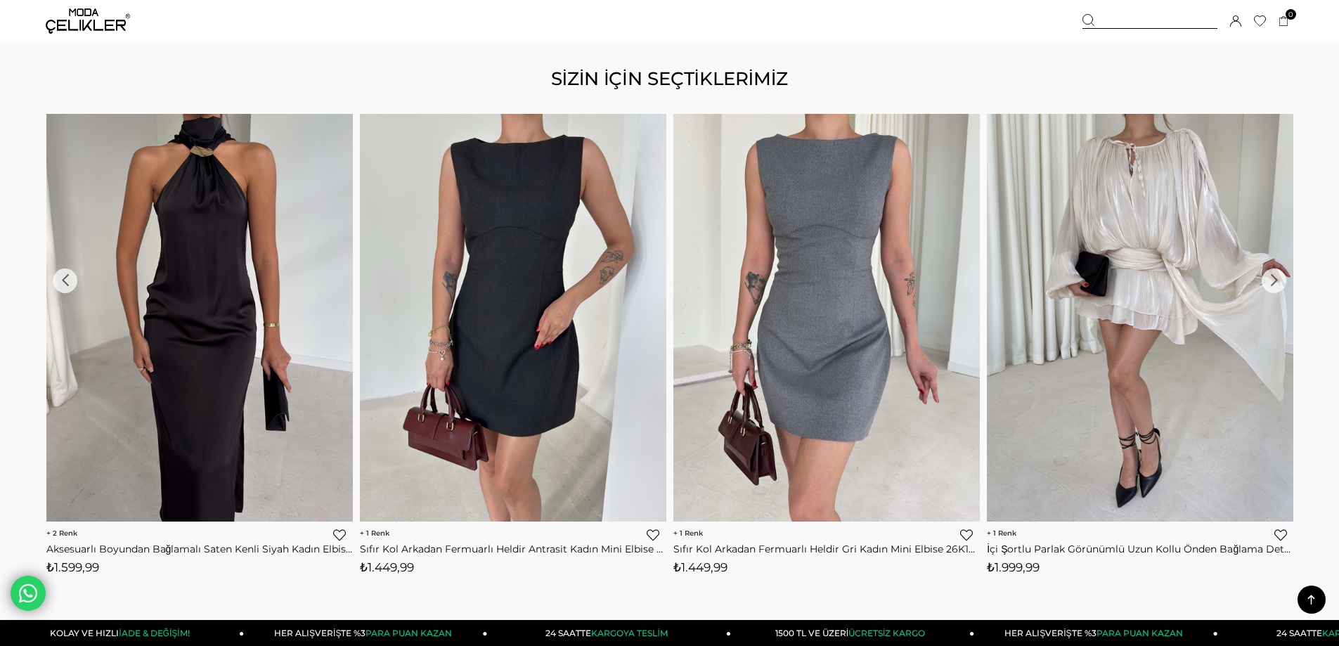
click at [1275, 274] on div "›" at bounding box center [1273, 280] width 25 height 25
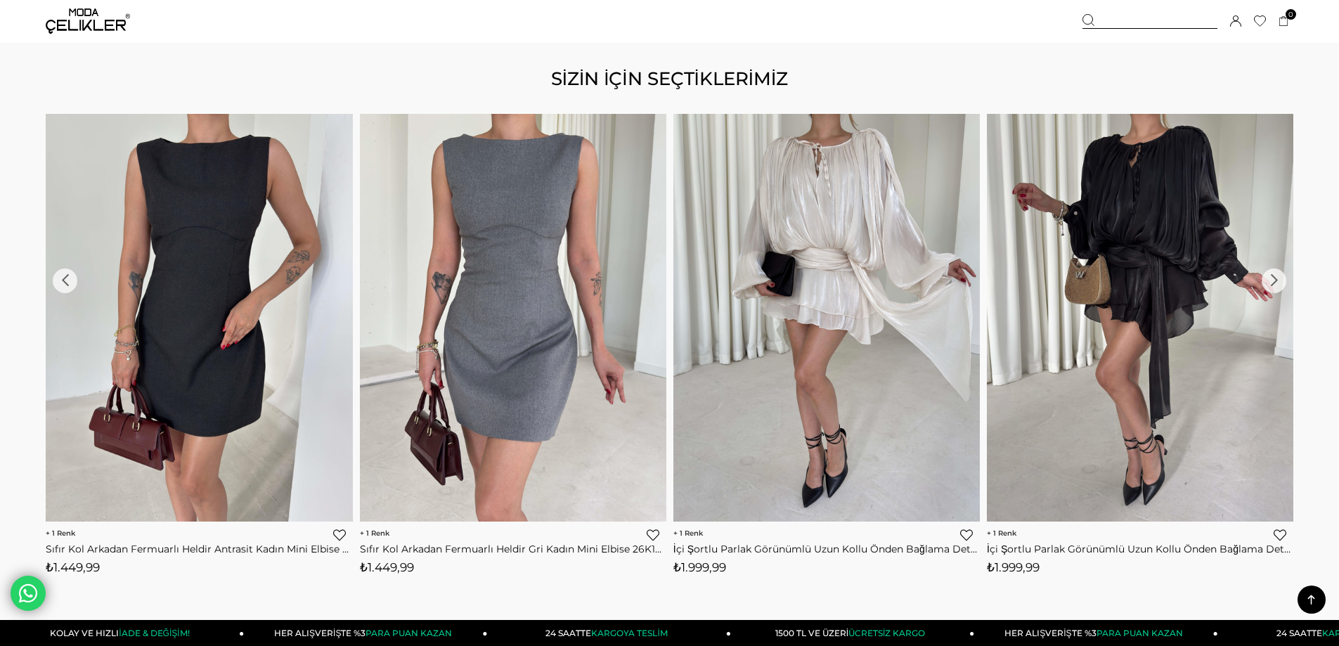
click at [1275, 274] on div "›" at bounding box center [1273, 280] width 25 height 25
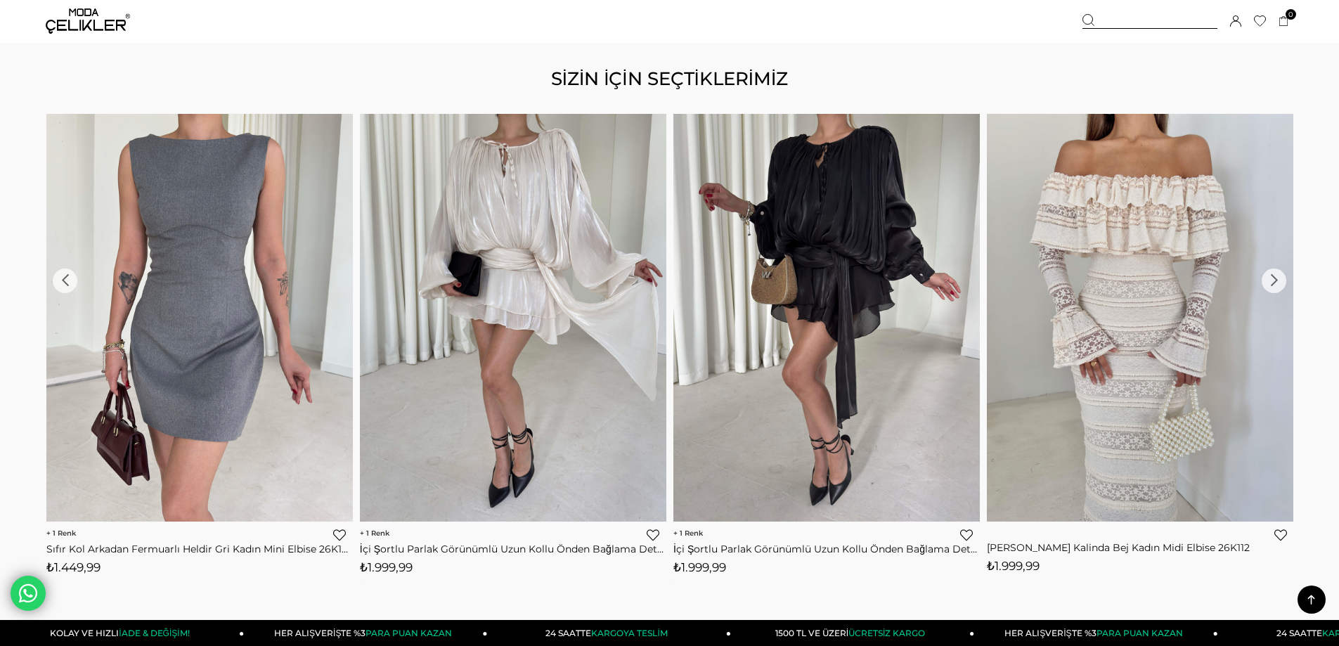
click at [1275, 274] on div "›" at bounding box center [1273, 280] width 25 height 25
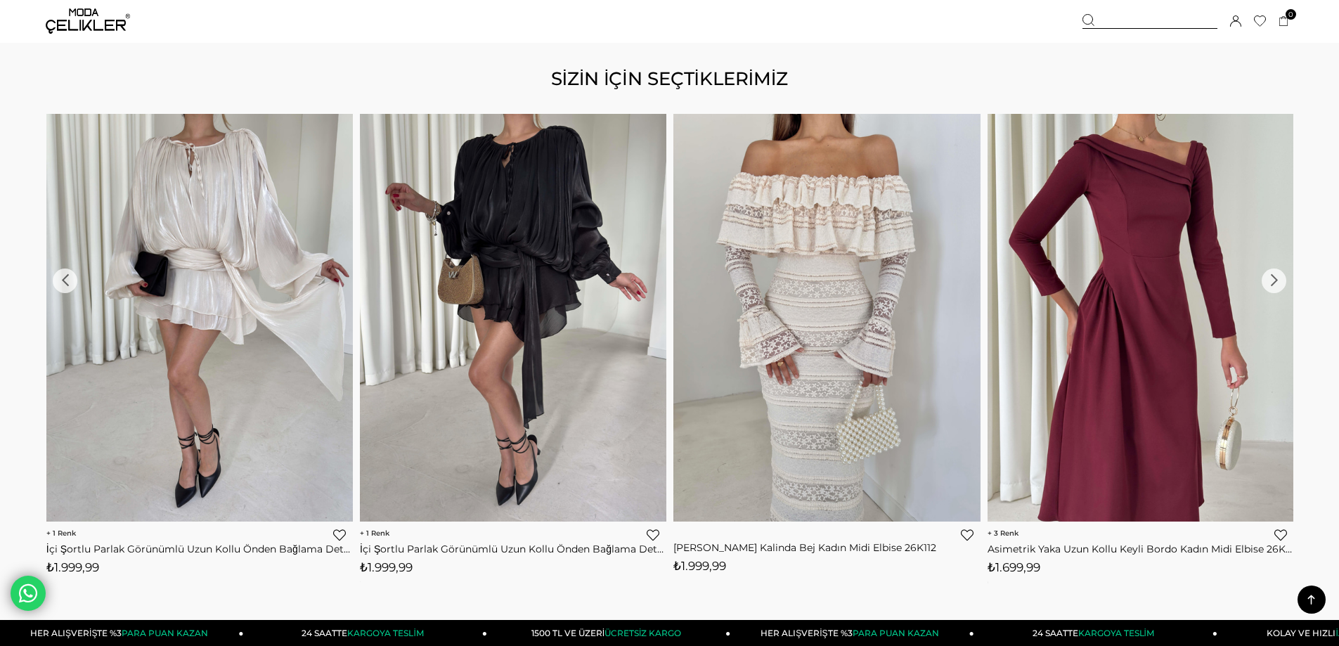
click at [1275, 274] on div "›" at bounding box center [1273, 280] width 25 height 25
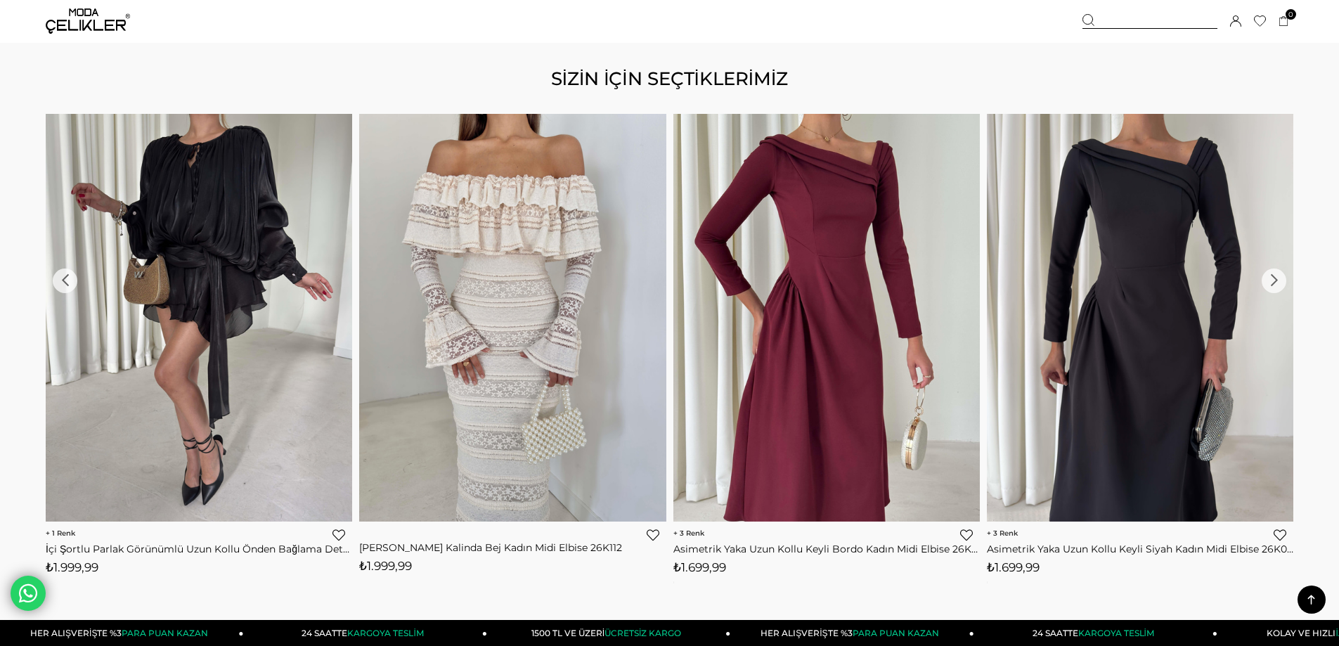
click at [1275, 274] on div "›" at bounding box center [1273, 280] width 25 height 25
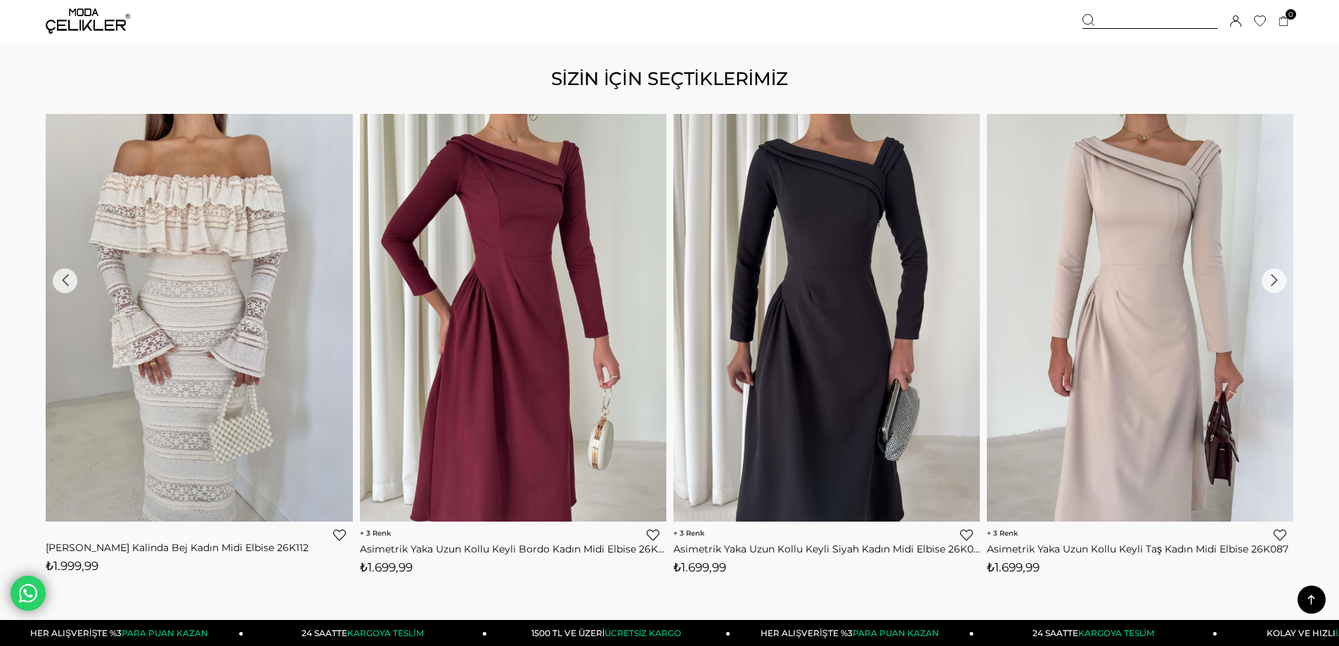
click at [1275, 274] on div "›" at bounding box center [1273, 280] width 25 height 25
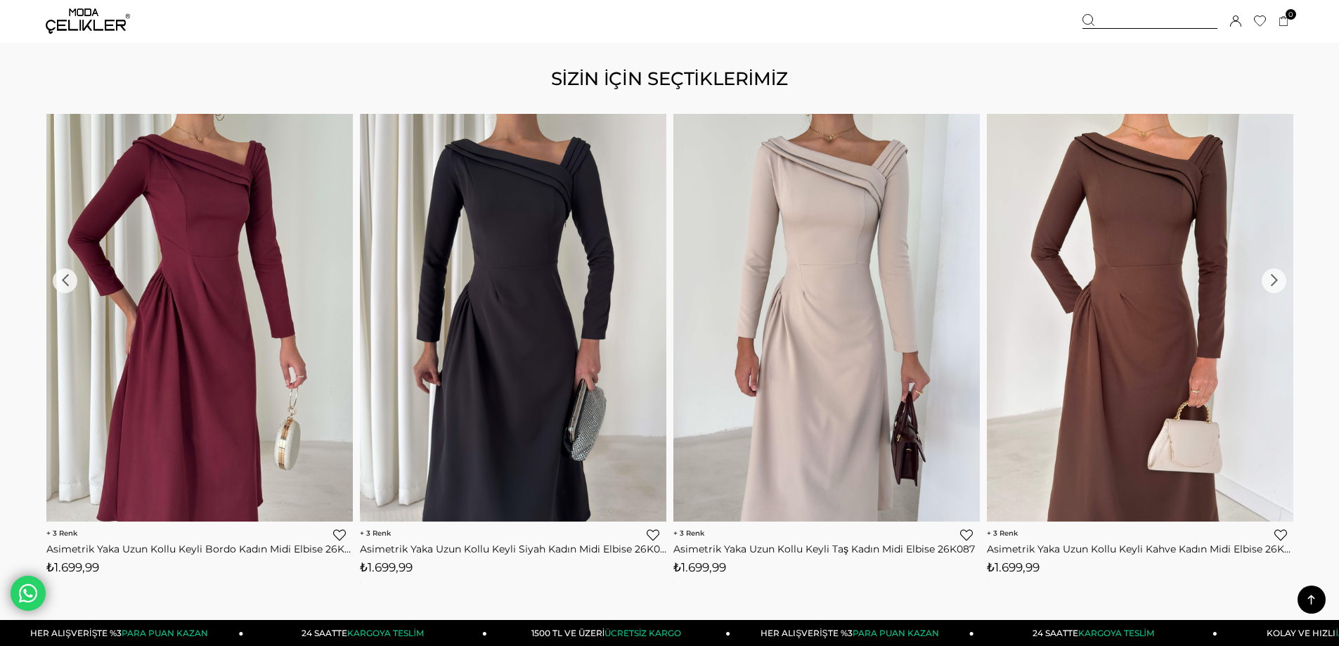
click at [1275, 274] on div "›" at bounding box center [1273, 280] width 25 height 25
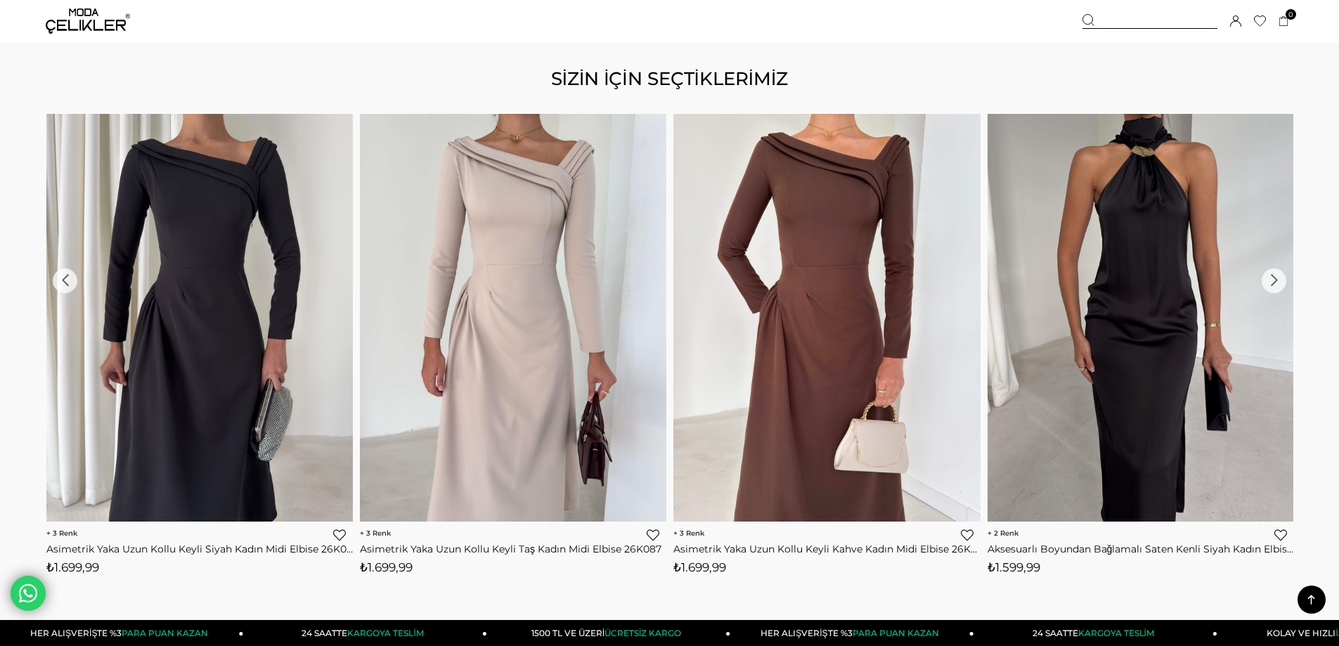
click at [1275, 274] on div "›" at bounding box center [1273, 280] width 25 height 25
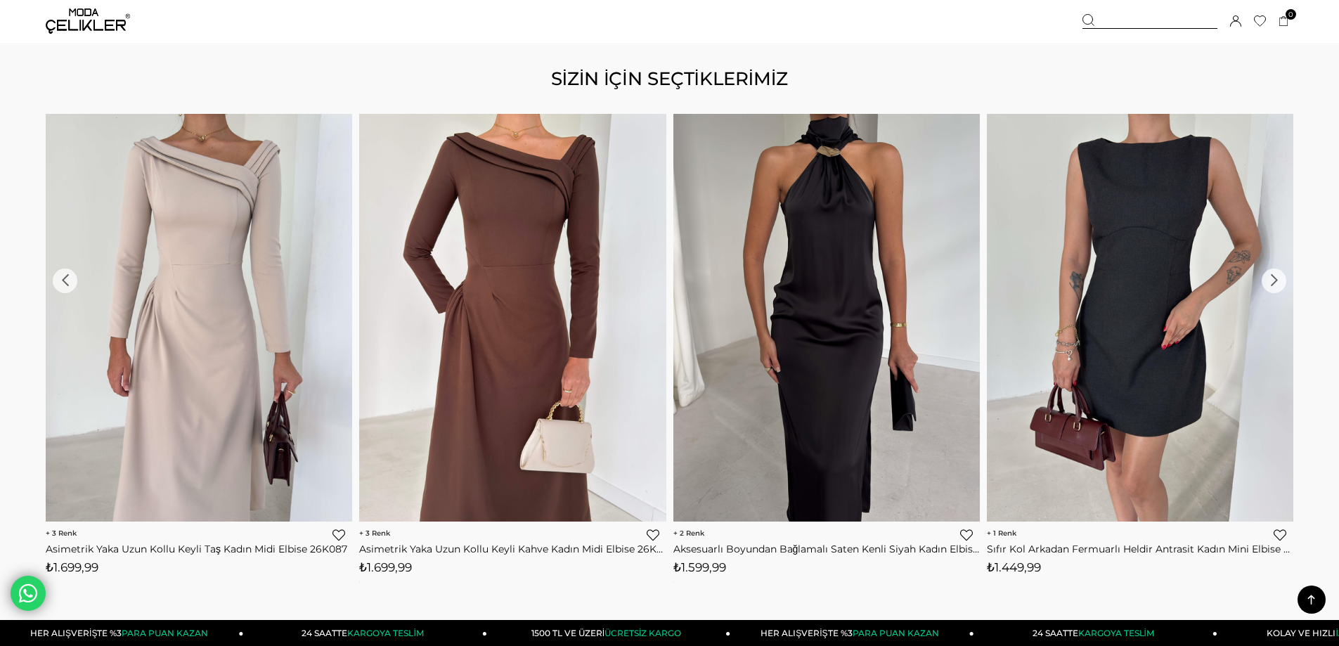
click at [1275, 273] on div "›" at bounding box center [1273, 280] width 25 height 25
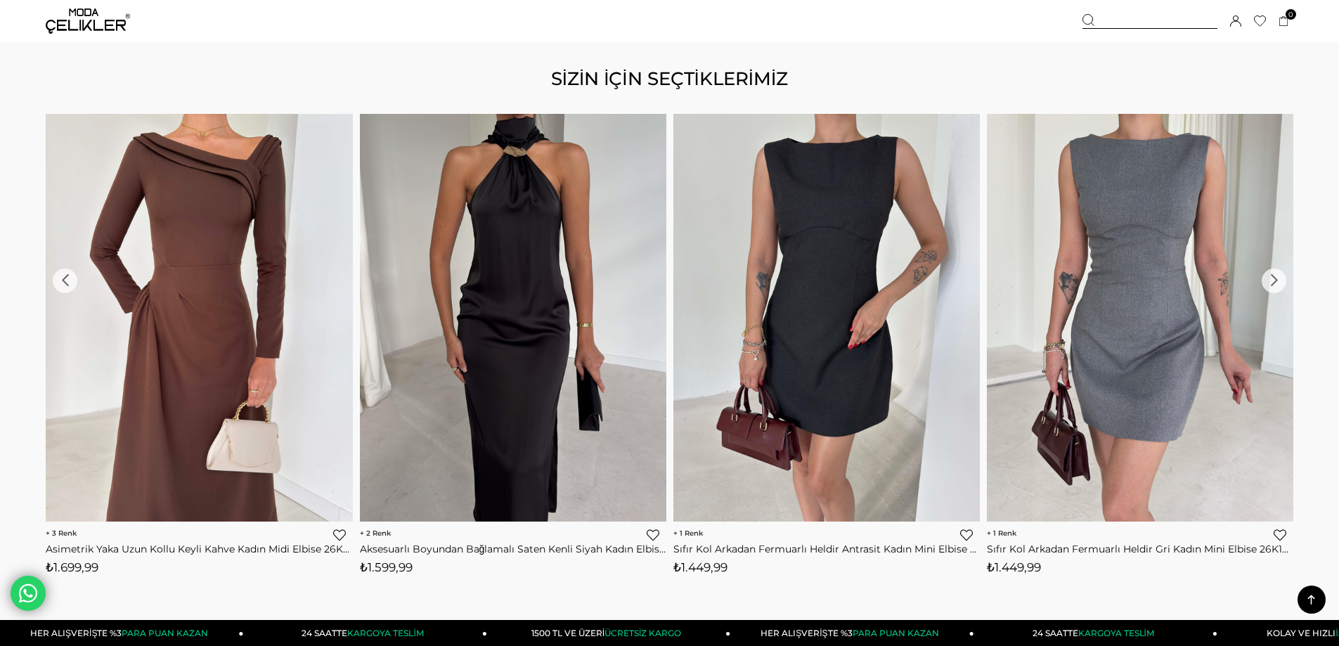
click at [1275, 273] on div "›" at bounding box center [1273, 280] width 25 height 25
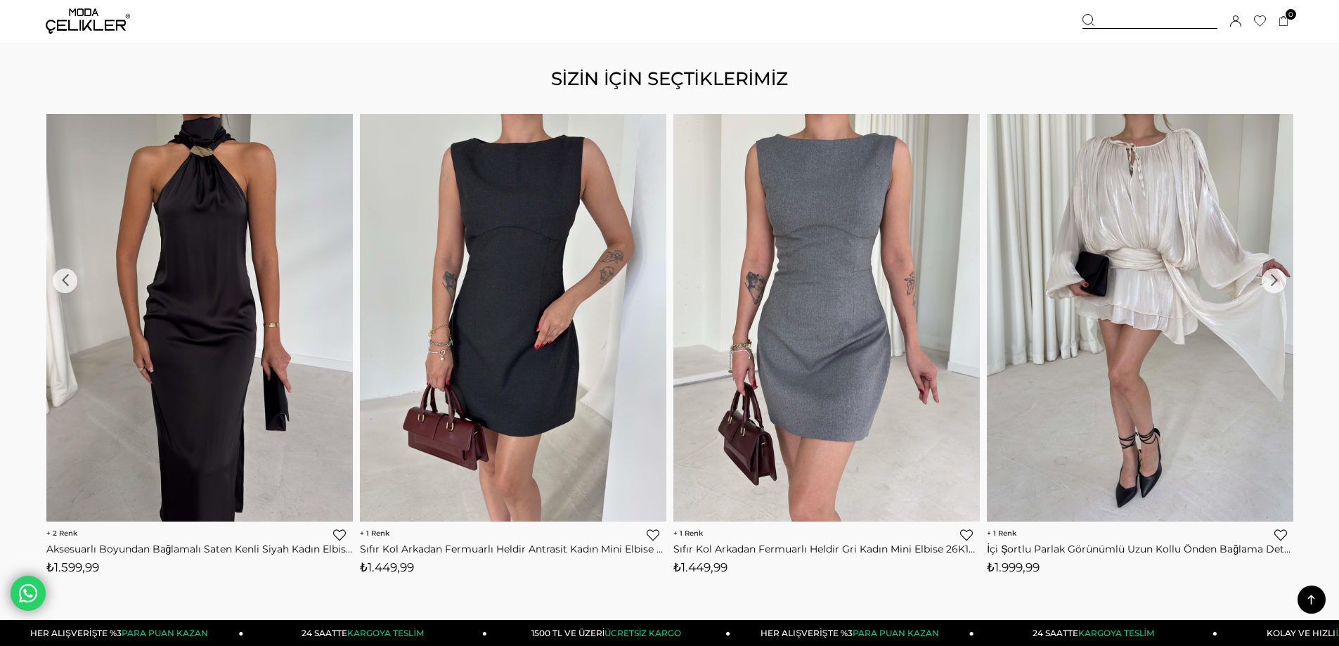
click at [1275, 273] on div "›" at bounding box center [1273, 280] width 25 height 25
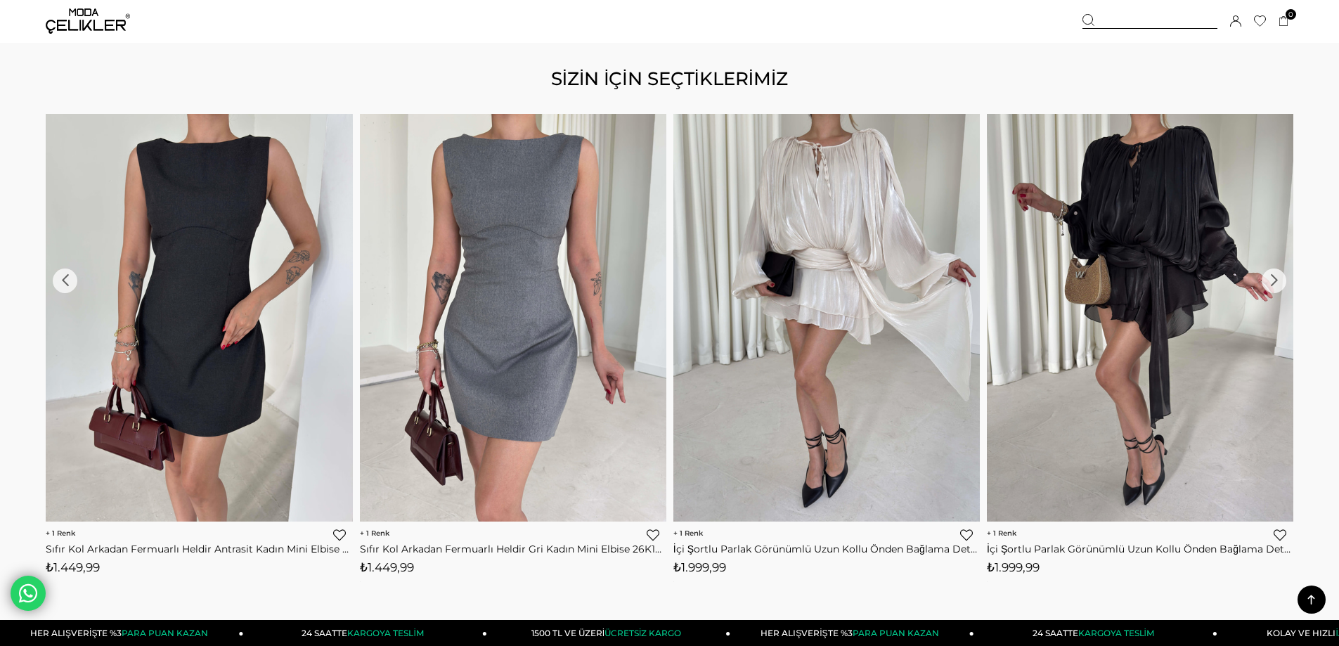
click at [1275, 273] on div "›" at bounding box center [1273, 280] width 25 height 25
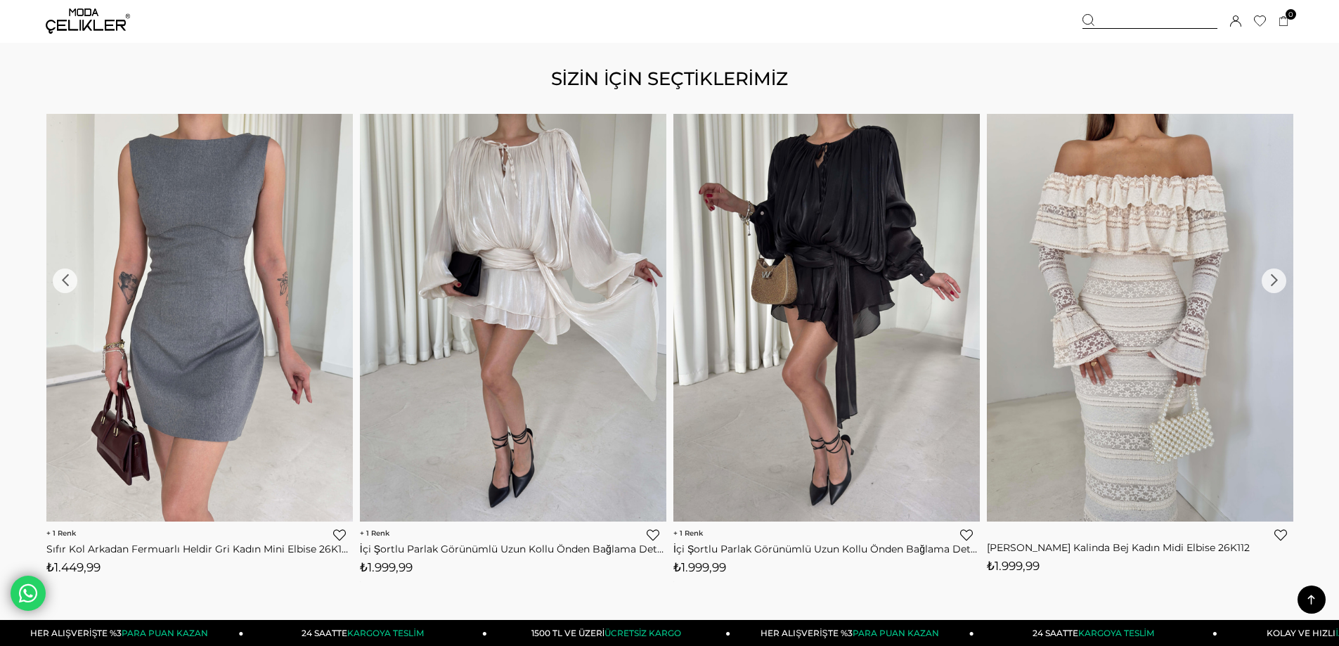
click at [1275, 273] on div "›" at bounding box center [1273, 280] width 25 height 25
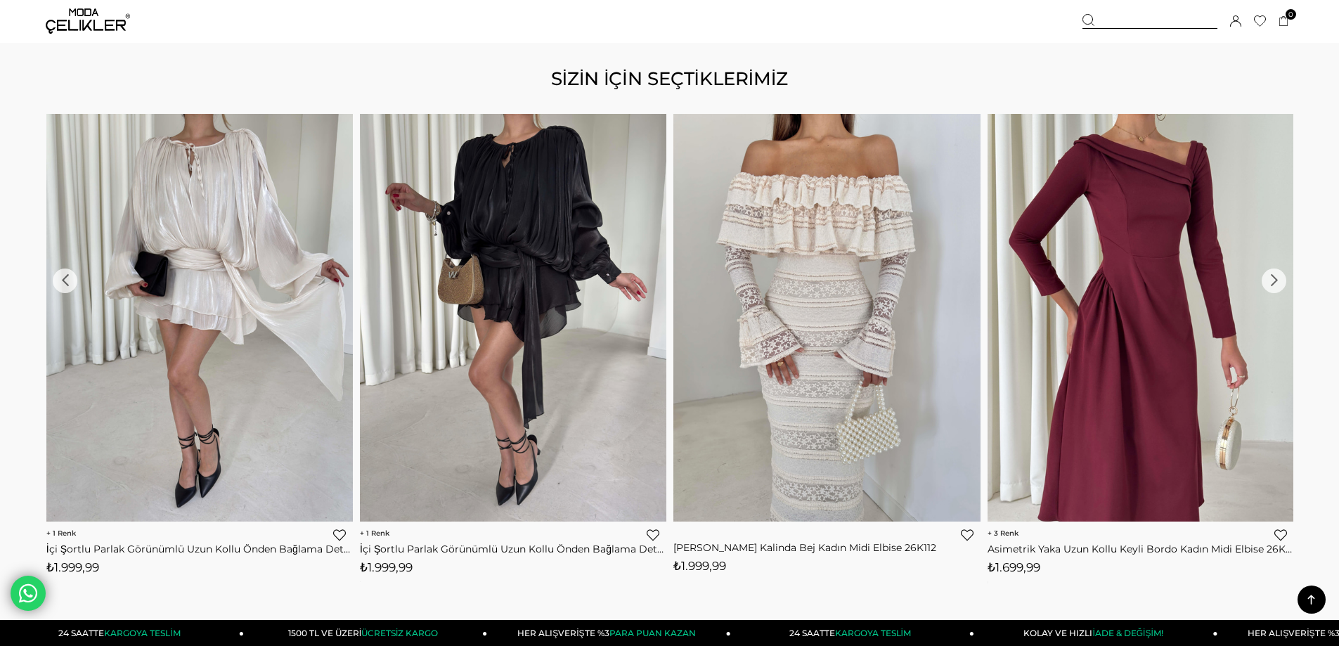
click at [1275, 273] on div "›" at bounding box center [1273, 280] width 25 height 25
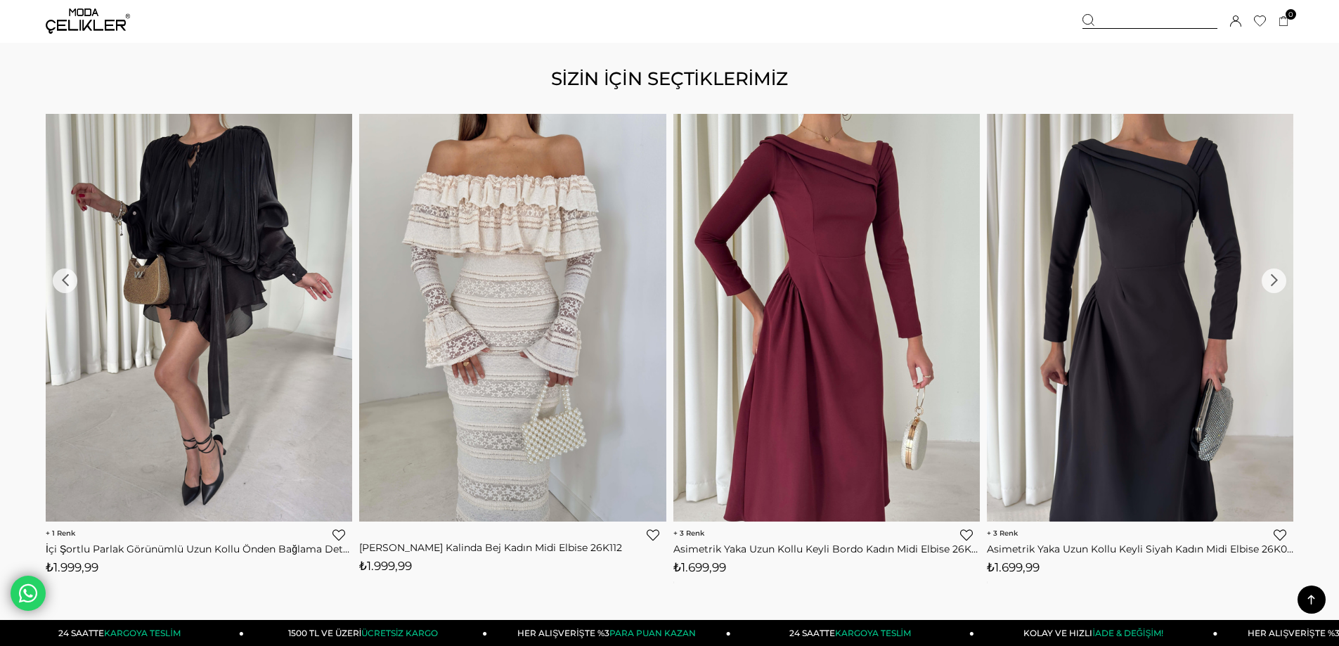
click at [1275, 273] on div "›" at bounding box center [1273, 280] width 25 height 25
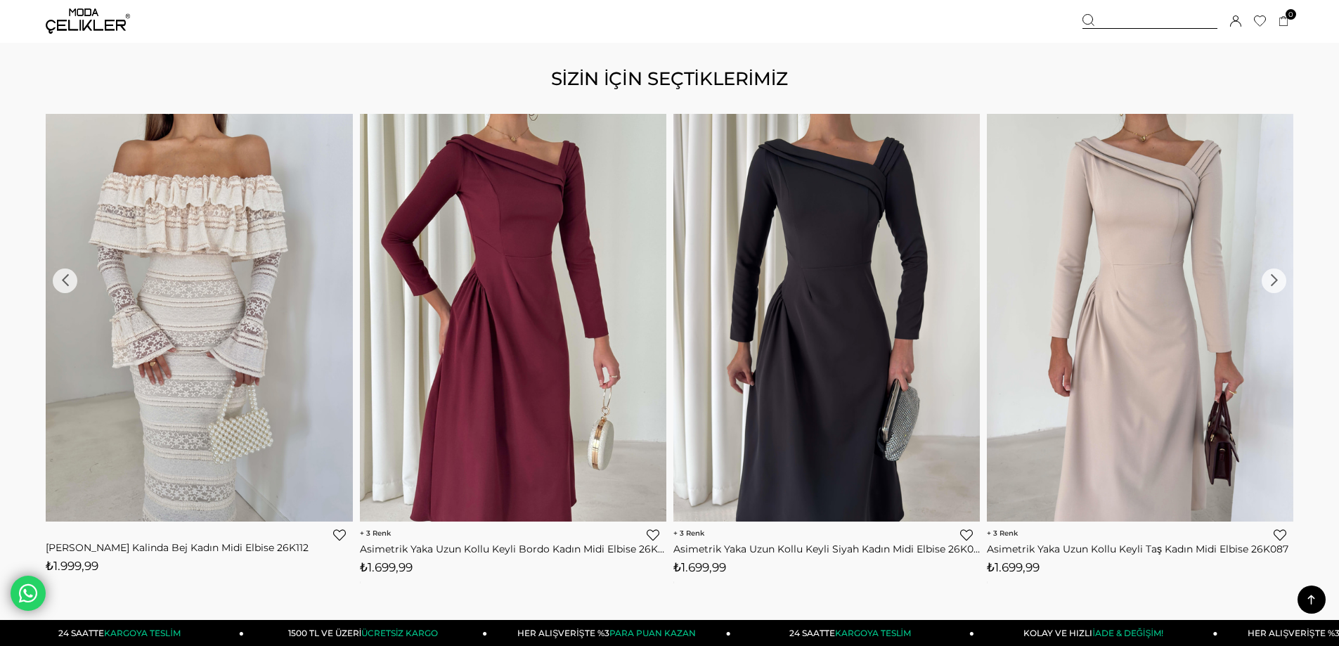
click at [1275, 273] on div "›" at bounding box center [1273, 280] width 25 height 25
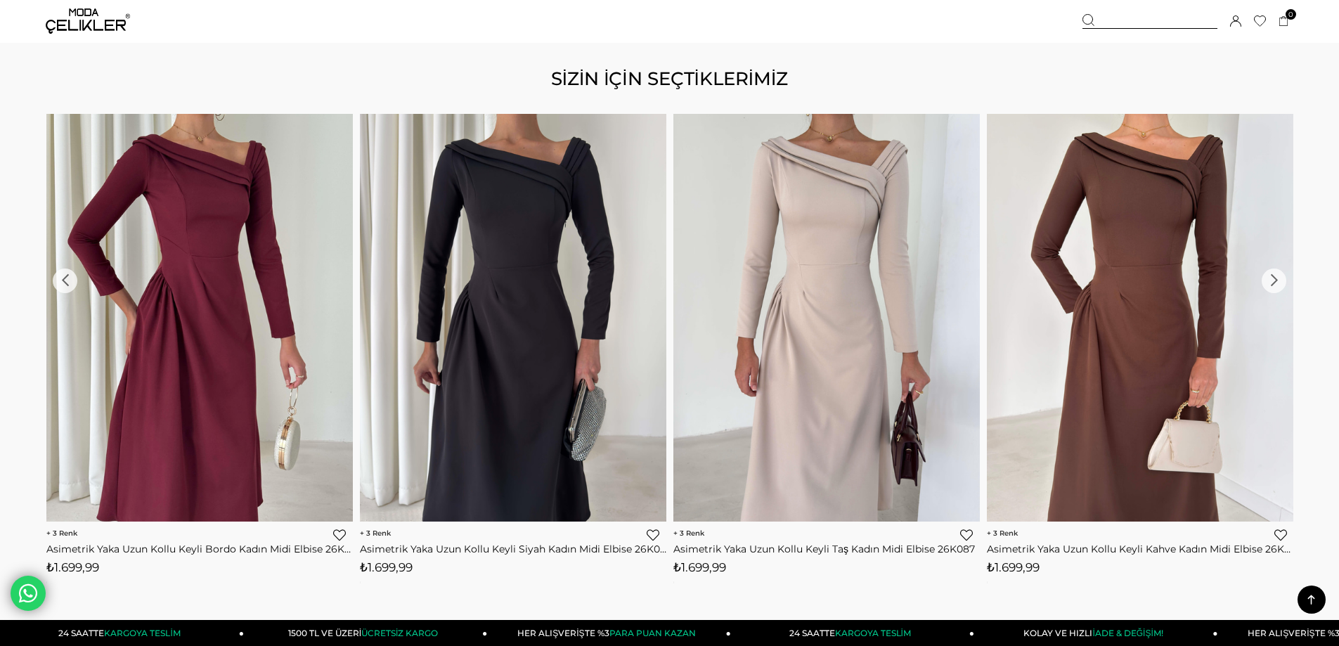
click at [1275, 273] on div "›" at bounding box center [1273, 280] width 25 height 25
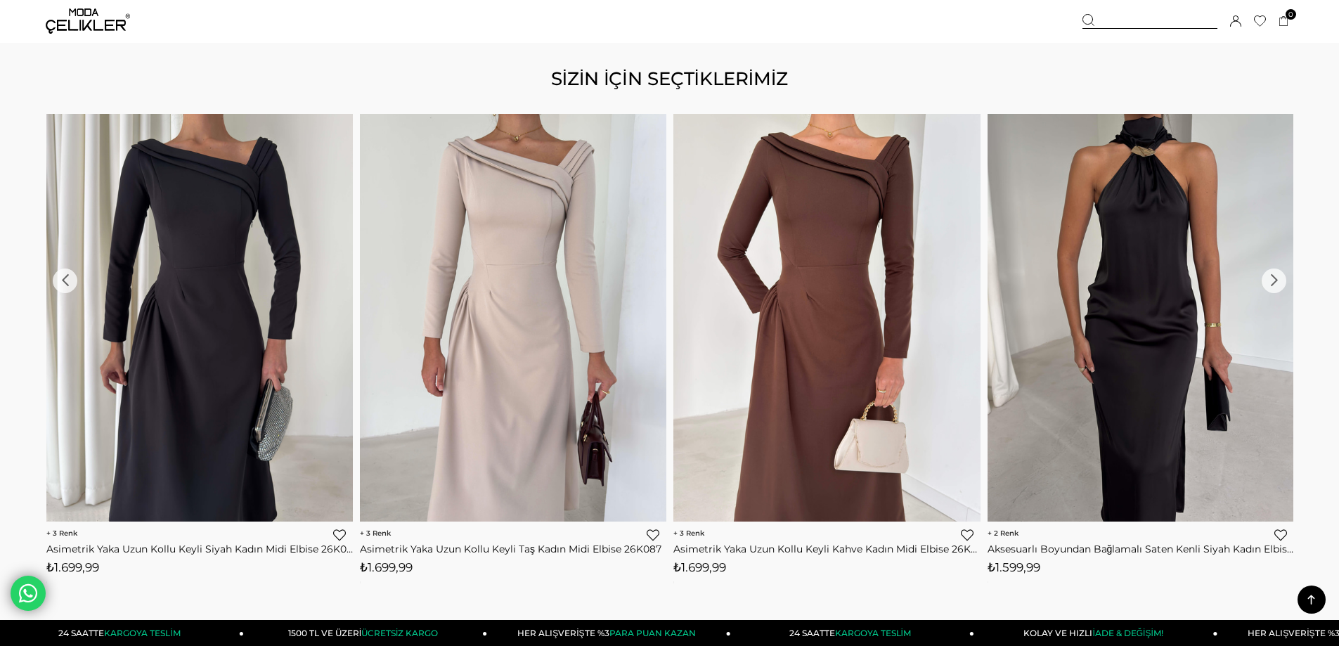
click at [1275, 273] on div "›" at bounding box center [1273, 280] width 25 height 25
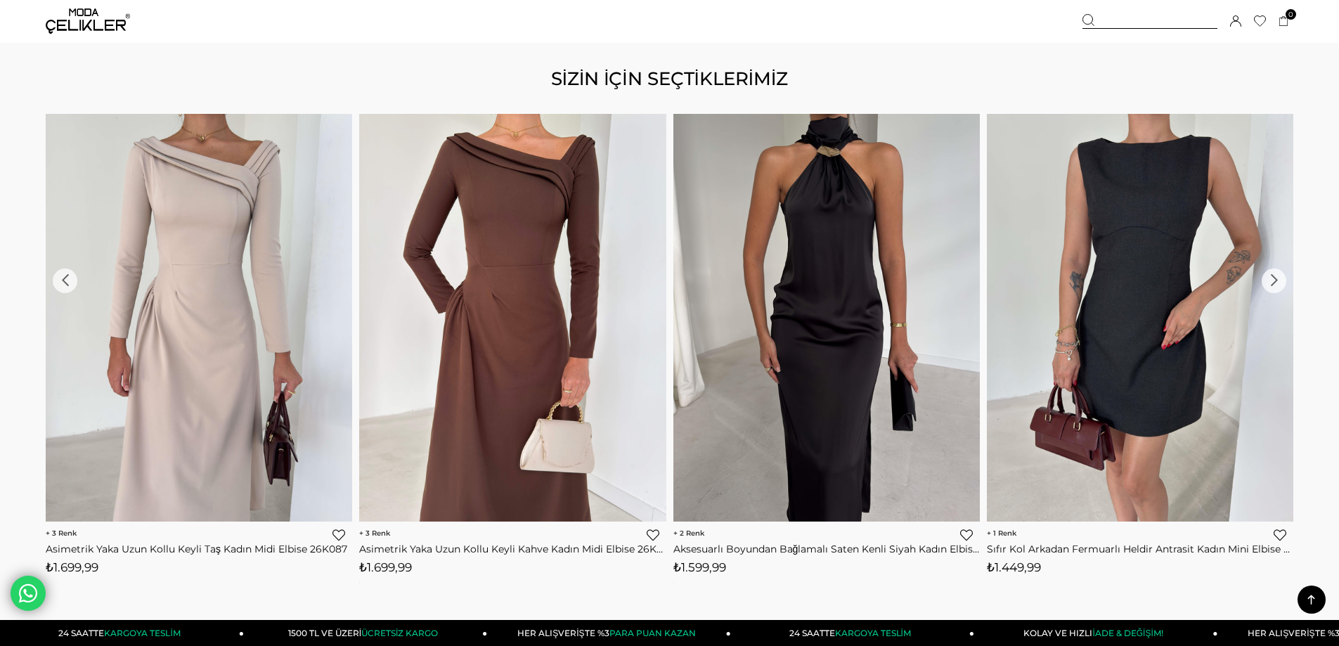
click at [1275, 273] on div "›" at bounding box center [1273, 280] width 25 height 25
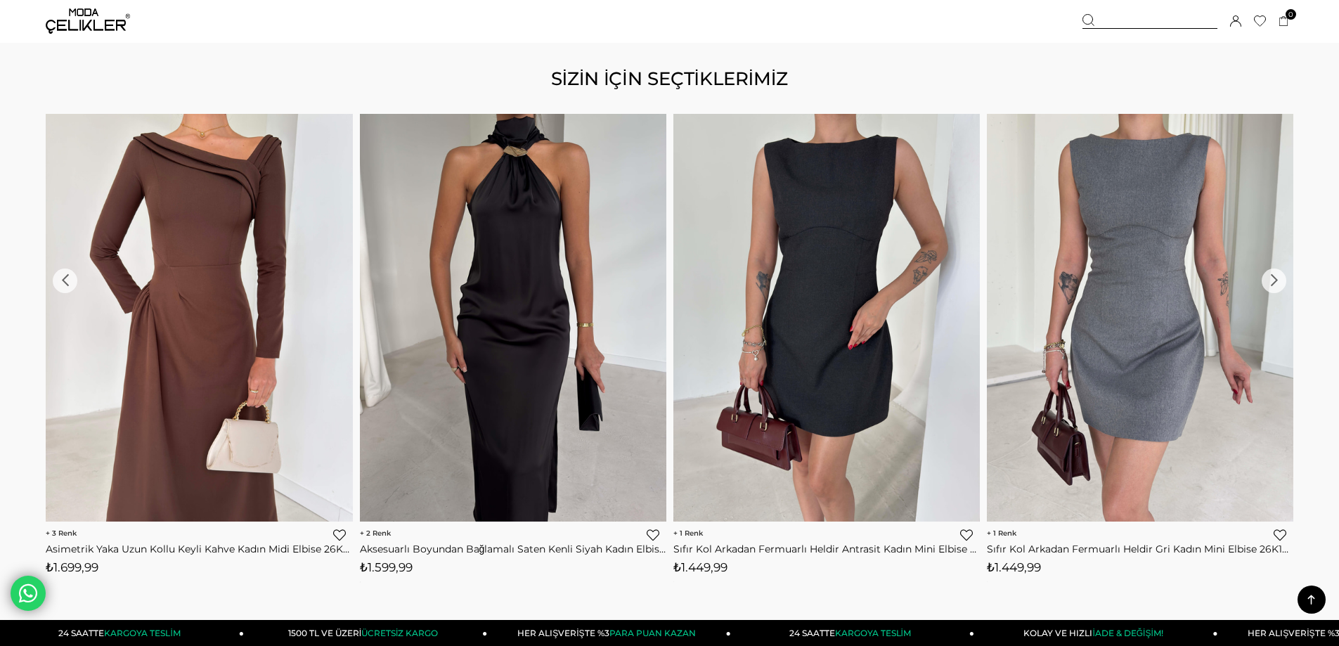
click at [1275, 273] on div "›" at bounding box center [1273, 280] width 25 height 25
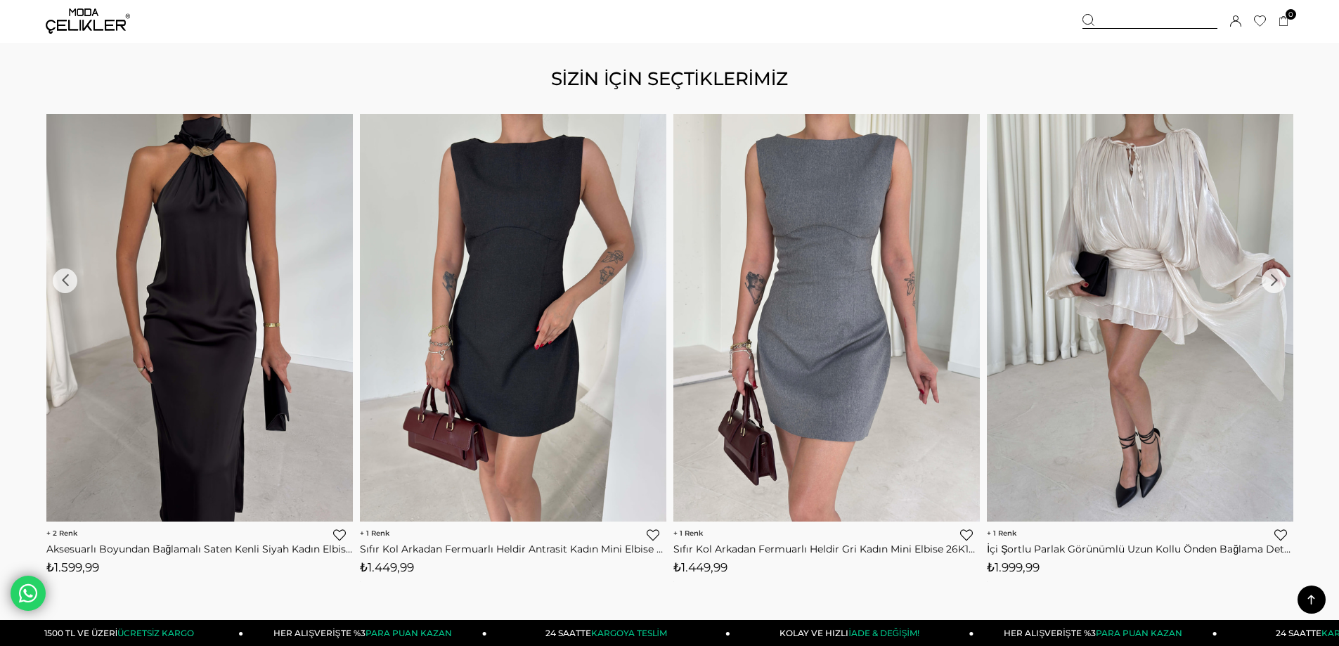
click at [1275, 273] on div "›" at bounding box center [1273, 280] width 25 height 25
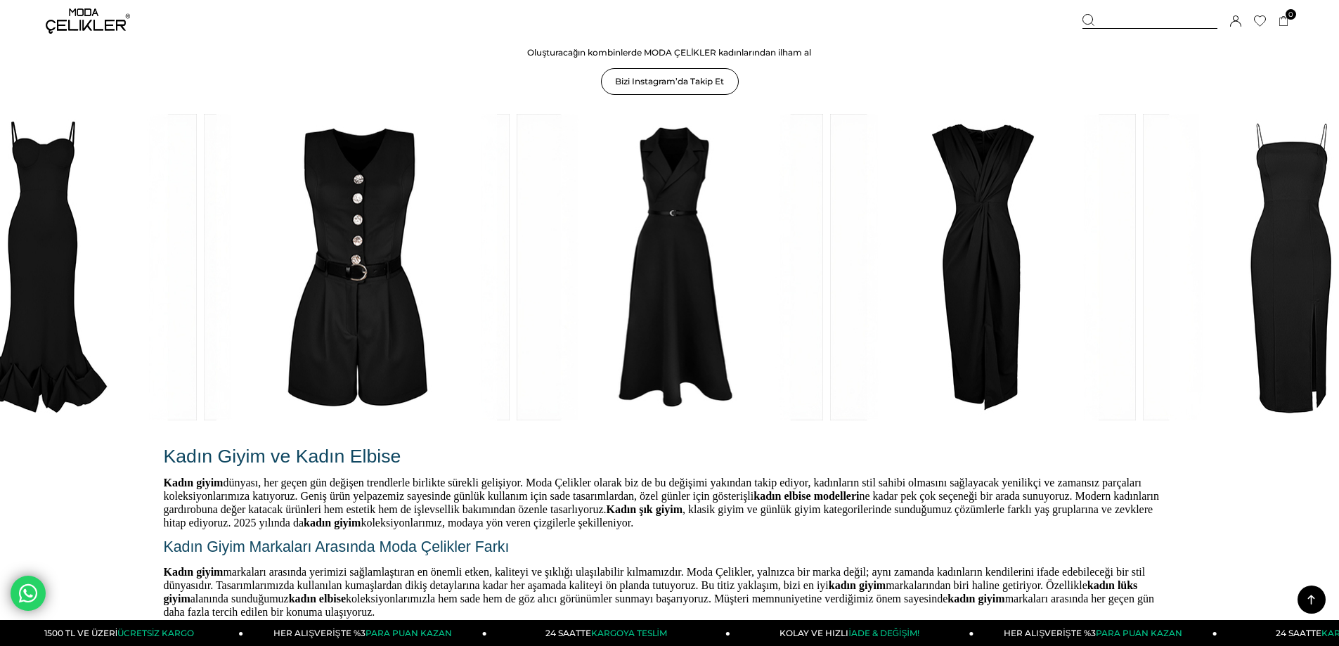
scroll to position [2530, 0]
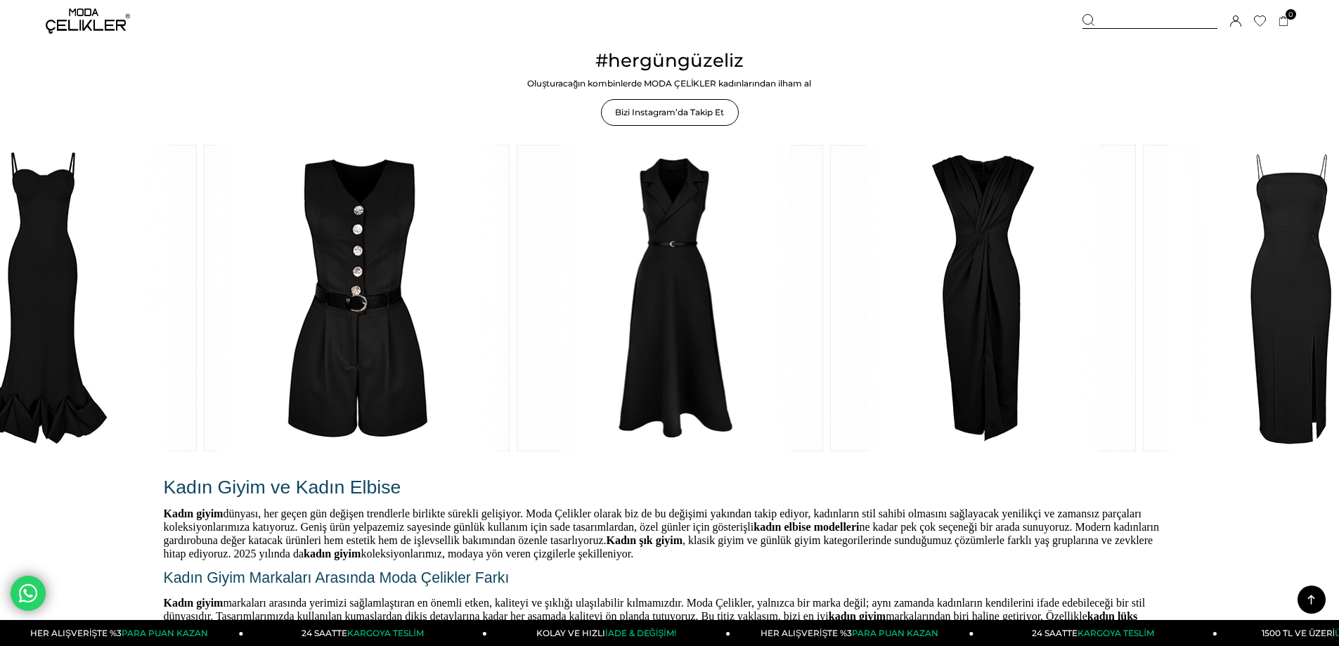
click at [389, 332] on link at bounding box center [357, 298] width 306 height 306
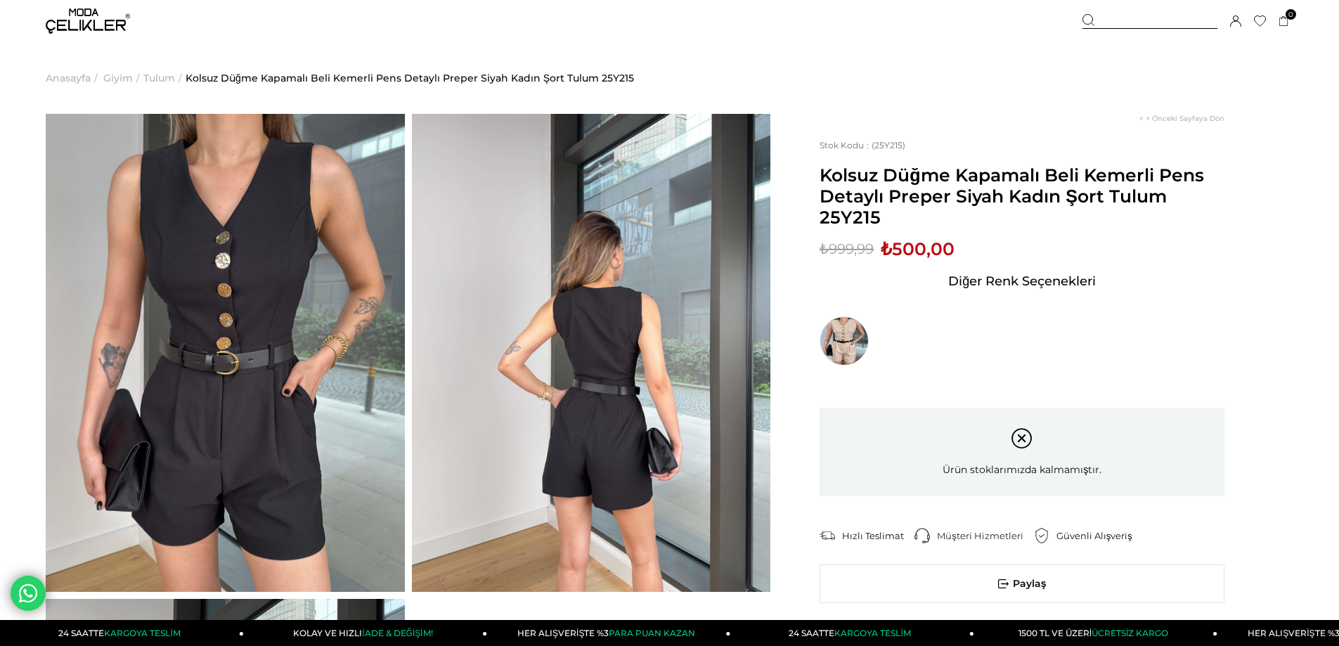
click at [93, 24] on img at bounding box center [88, 20] width 84 height 25
